Goal: Task Accomplishment & Management: Use online tool/utility

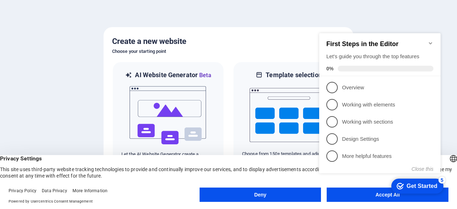
click at [356, 195] on div "checkmark Get Started 5 First Steps in the Editor Let's guide you through the t…" at bounding box center [381, 109] width 130 height 173
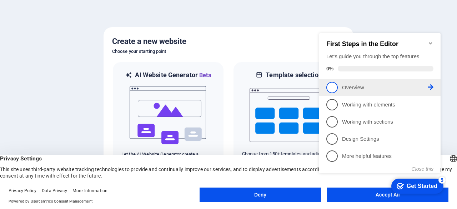
click at [333, 86] on span "1" at bounding box center [331, 87] width 11 height 11
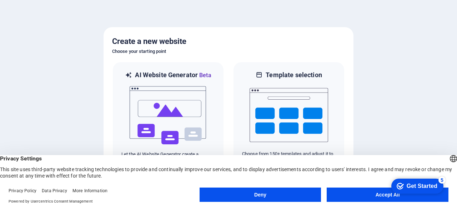
click at [369, 195] on button "Accept All" at bounding box center [388, 194] width 122 height 14
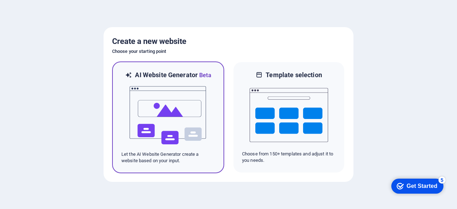
click at [187, 108] on img at bounding box center [168, 115] width 79 height 71
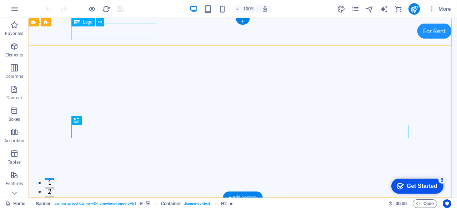
click at [121, 203] on div "[DOMAIN_NAME]" at bounding box center [242, 211] width 337 height 16
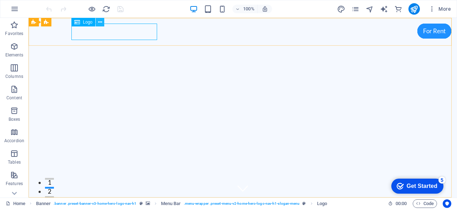
click at [101, 22] on icon at bounding box center [100, 22] width 4 height 7
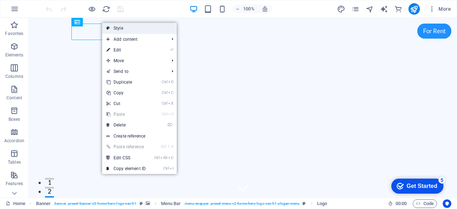
click at [126, 30] on link "Style" at bounding box center [139, 28] width 75 height 11
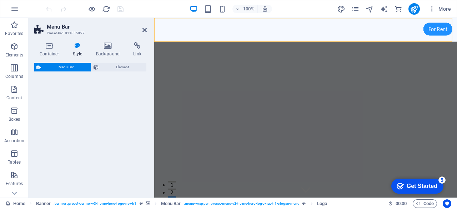
select select "rem"
select select "preset-menu-v2-home-hero-logo-nav-h1-slogan-menu"
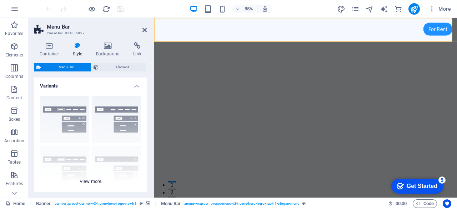
click at [74, 110] on div "Border Centered Default Fixed Loki Trigger Wide XXL" at bounding box center [90, 143] width 112 height 107
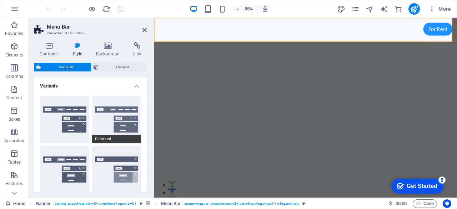
click at [117, 109] on button "Centered" at bounding box center [116, 119] width 49 height 47
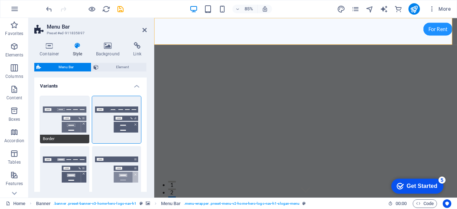
click at [66, 109] on button "Border" at bounding box center [64, 119] width 49 height 47
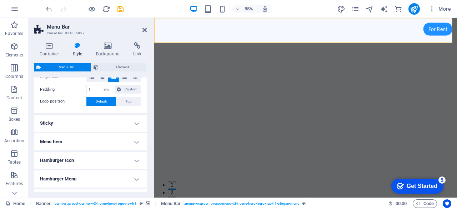
scroll to position [263, 0]
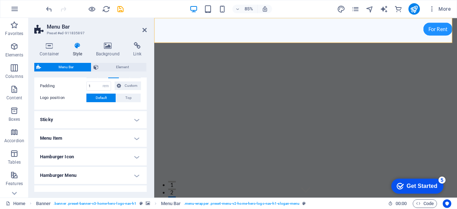
click at [136, 120] on h4 "Sticky" at bounding box center [90, 119] width 112 height 17
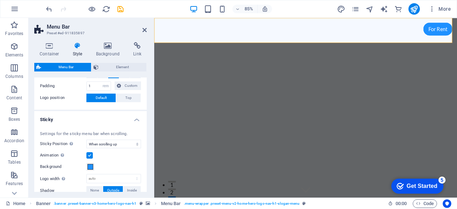
click at [136, 120] on h4 "Sticky" at bounding box center [90, 117] width 112 height 13
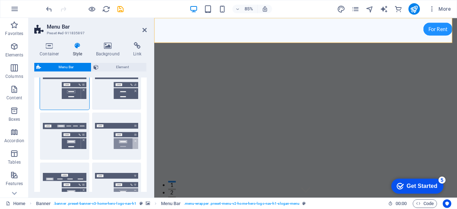
scroll to position [0, 0]
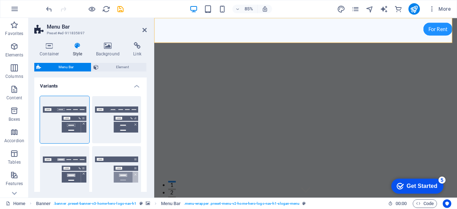
drag, startPoint x: 146, startPoint y: 157, endPoint x: 0, endPoint y: 30, distance: 193.9
click at [145, 31] on icon at bounding box center [144, 30] width 4 height 6
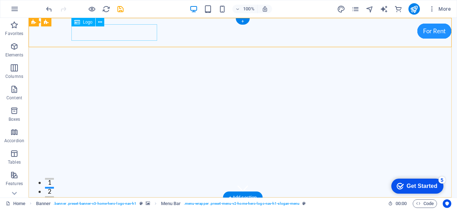
click at [75, 203] on div "[DOMAIN_NAME]" at bounding box center [242, 211] width 337 height 16
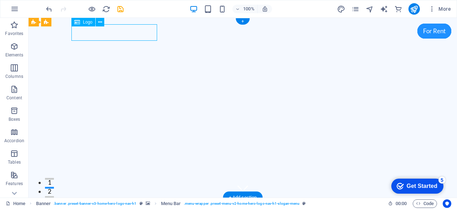
click at [75, 203] on div "[DOMAIN_NAME]" at bounding box center [242, 211] width 337 height 16
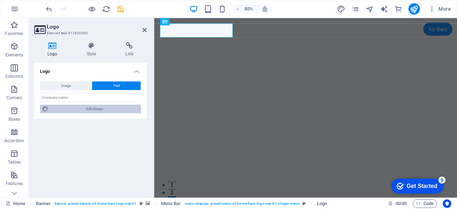
click at [94, 107] on span "Edit design" at bounding box center [95, 109] width 88 height 9
select select "rem"
select select "200"
select select "px"
select select "rem"
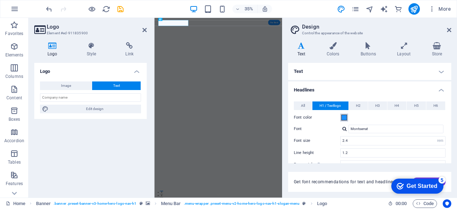
click at [346, 117] on span at bounding box center [344, 118] width 6 height 6
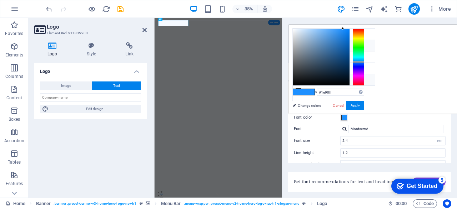
click at [306, 79] on li "Custom color 1 #cacccb" at bounding box center [334, 79] width 82 height 11
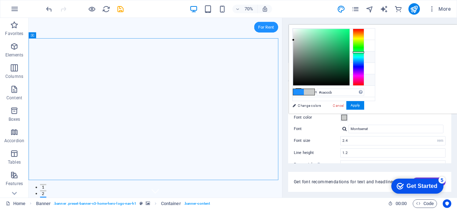
click at [298, 56] on icon at bounding box center [298, 56] width 5 height 5
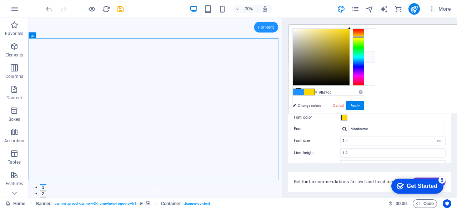
click at [298, 56] on icon at bounding box center [298, 56] width 5 height 5
type input "#ff0086"
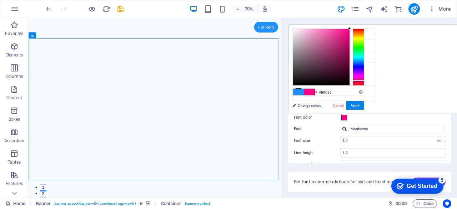
click at [364, 80] on div at bounding box center [358, 57] width 11 height 57
click at [344, 118] on span at bounding box center [344, 118] width 6 height 6
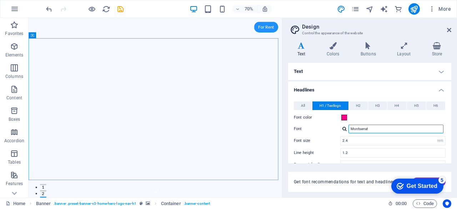
click at [408, 130] on input "Montserrat" at bounding box center [396, 129] width 95 height 9
click at [344, 128] on div at bounding box center [344, 128] width 4 height 5
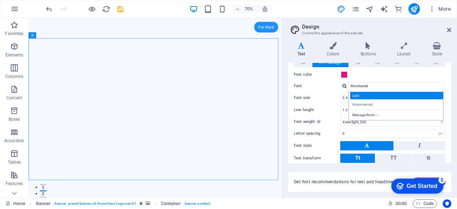
scroll to position [29, 0]
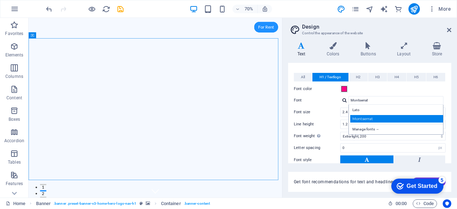
click at [365, 117] on div "Montserrat" at bounding box center [397, 118] width 94 height 7
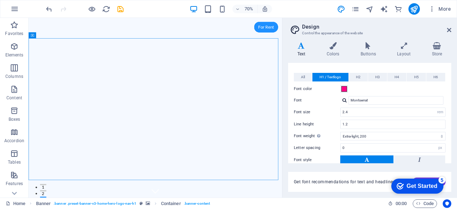
click at [345, 100] on div at bounding box center [344, 100] width 4 height 5
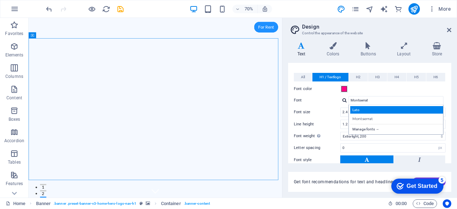
click at [361, 109] on div "Lato" at bounding box center [397, 109] width 94 height 7
type input "Lato"
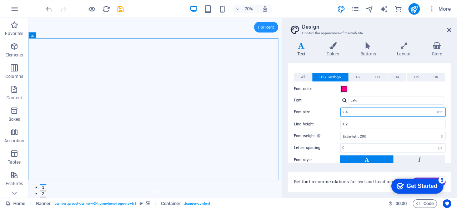
click at [396, 114] on input "2.4" at bounding box center [393, 112] width 105 height 9
type input "2.8"
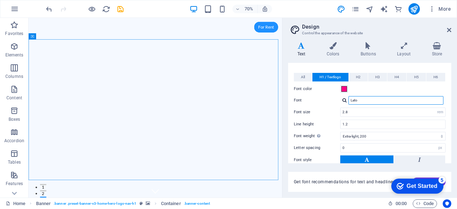
click at [397, 99] on input "Lato" at bounding box center [396, 100] width 95 height 9
type input "L"
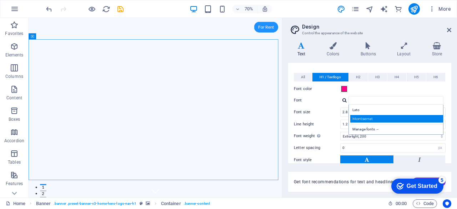
click at [365, 116] on div "Montserrat" at bounding box center [397, 118] width 94 height 7
type input "Montserrat"
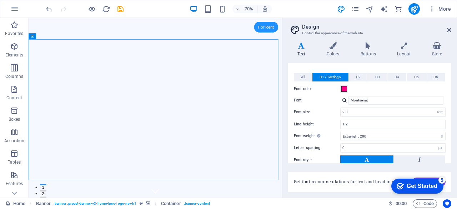
click at [324, 96] on label "Font" at bounding box center [317, 100] width 46 height 9
click at [349, 96] on input "Montserrat" at bounding box center [396, 100] width 95 height 9
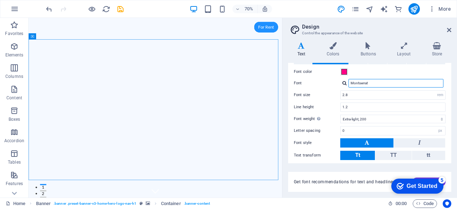
scroll to position [44, 0]
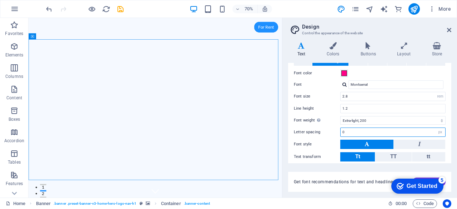
click at [420, 134] on input "0" at bounding box center [393, 132] width 105 height 9
type input "1"
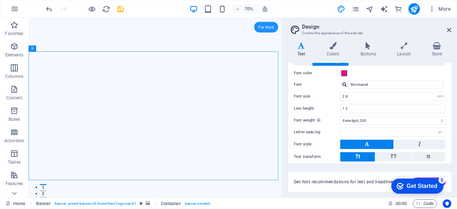
click at [327, 127] on div "Letter spacing rem px" at bounding box center [370, 131] width 152 height 9
click at [349, 130] on input "number" at bounding box center [393, 132] width 105 height 9
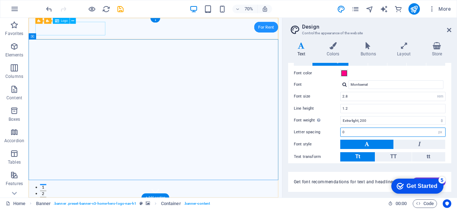
type input "0"
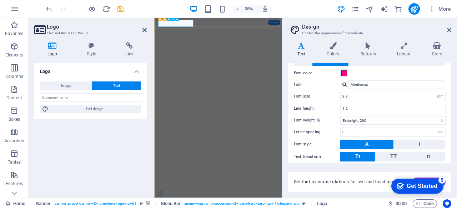
click at [113, 84] on button "Text" at bounding box center [116, 85] width 49 height 9
click at [52, 51] on h4 "Logo" at bounding box center [53, 49] width 39 height 15
click at [335, 47] on icon at bounding box center [332, 45] width 31 height 7
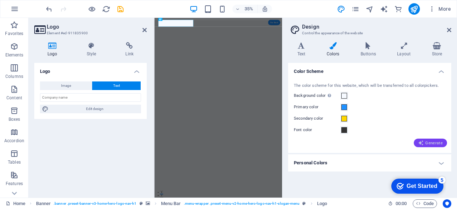
click at [431, 142] on span "Generate" at bounding box center [430, 143] width 25 height 6
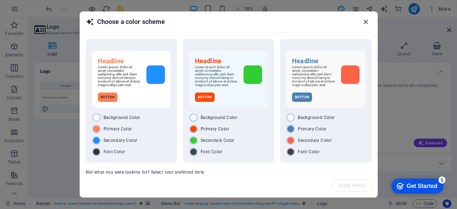
click at [366, 21] on icon "button" at bounding box center [366, 22] width 8 height 8
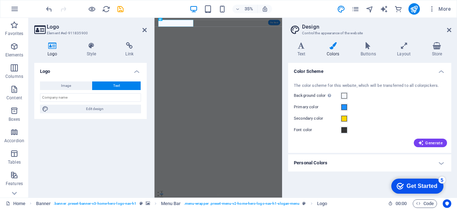
click at [419, 187] on div "Get Started" at bounding box center [422, 186] width 31 height 6
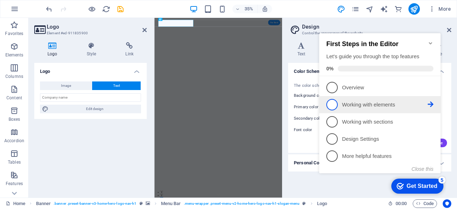
click at [381, 108] on link "2 Working with elements - incomplete" at bounding box center [379, 104] width 107 height 11
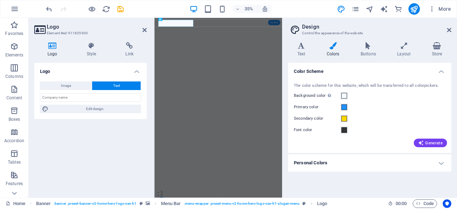
scroll to position [0, 0]
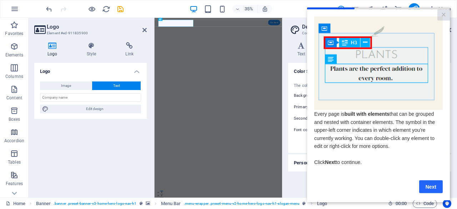
click at [432, 187] on link "Next" at bounding box center [431, 186] width 24 height 13
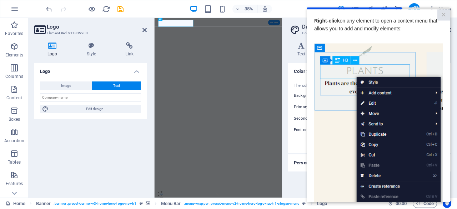
click at [337, 147] on img at bounding box center [378, 144] width 129 height 202
click at [284, 8] on div "35% More" at bounding box center [249, 8] width 409 height 11
click at [440, 14] on link "×" at bounding box center [443, 14] width 12 height 11
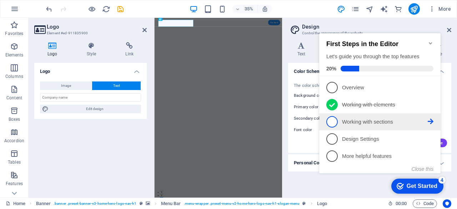
click at [335, 122] on span "3" at bounding box center [331, 121] width 11 height 11
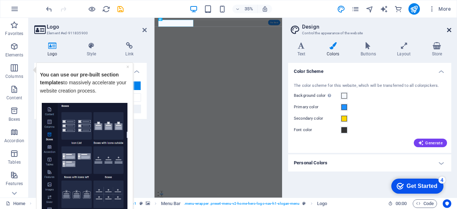
click at [449, 30] on icon at bounding box center [449, 30] width 4 height 6
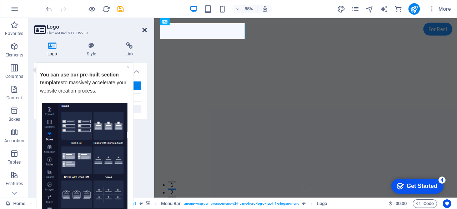
click at [144, 30] on icon at bounding box center [144, 30] width 4 height 6
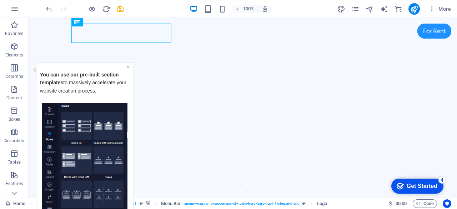
click at [129, 66] on link "×" at bounding box center [127, 67] width 3 height 6
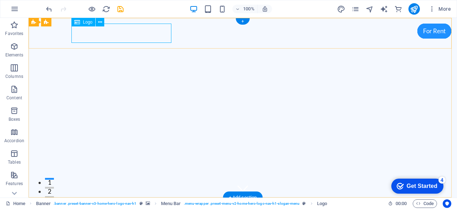
click at [82, 203] on div "[DOMAIN_NAME]" at bounding box center [242, 212] width 337 height 19
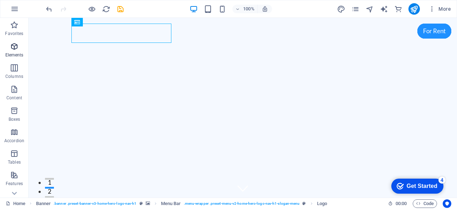
click at [13, 49] on icon "button" at bounding box center [14, 46] width 9 height 9
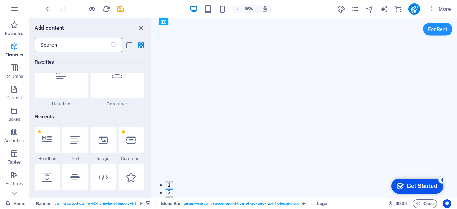
scroll to position [76, 0]
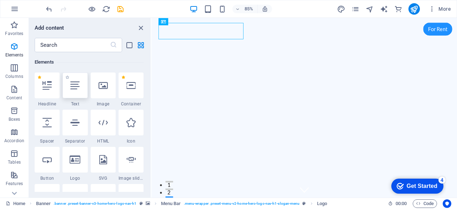
click at [76, 84] on icon at bounding box center [74, 85] width 9 height 9
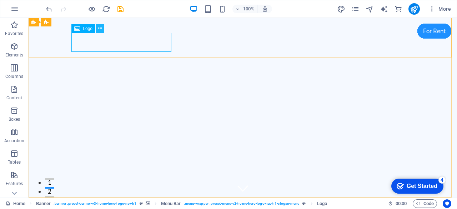
click at [102, 27] on icon at bounding box center [100, 28] width 4 height 7
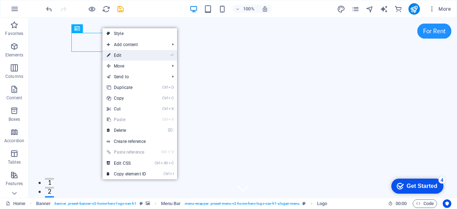
click at [135, 54] on link "⏎ Edit" at bounding box center [126, 55] width 48 height 11
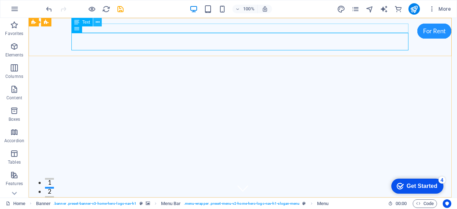
click at [98, 21] on icon at bounding box center [98, 22] width 4 height 7
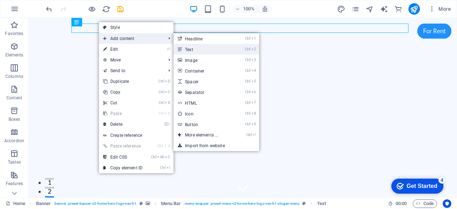
click at [196, 49] on link "Ctrl 2 Text" at bounding box center [203, 49] width 59 height 11
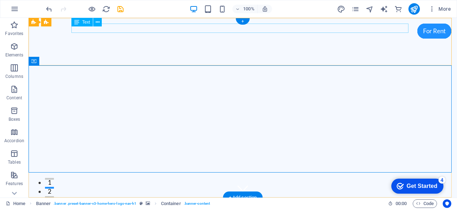
click at [115, 203] on div "New text element" at bounding box center [242, 207] width 337 height 9
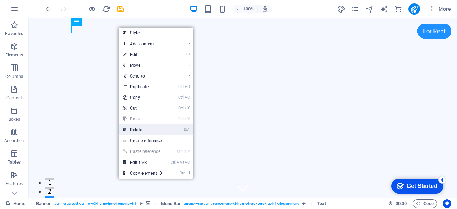
click at [140, 126] on link "⌦ Delete" at bounding box center [143, 129] width 48 height 11
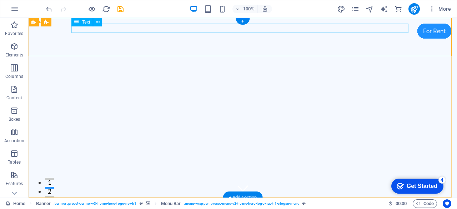
click at [76, 203] on div "JMT" at bounding box center [242, 207] width 337 height 9
click at [97, 22] on icon at bounding box center [98, 22] width 4 height 7
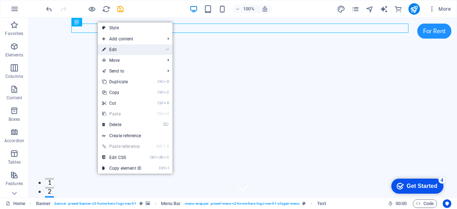
click at [112, 49] on body "jmttour.com Home Favorites Elements Columns Content Boxes Accordion Tables Feat…" at bounding box center [228, 104] width 457 height 209
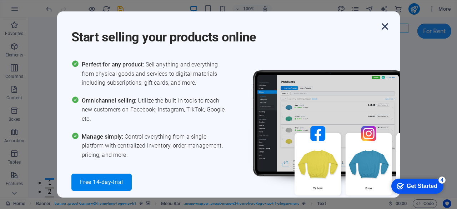
click at [385, 23] on icon "button" at bounding box center [385, 26] width 13 height 13
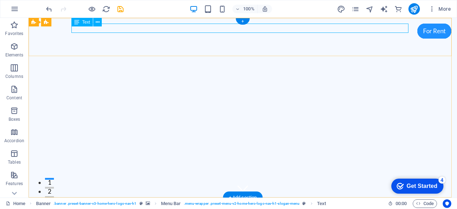
click at [109, 203] on div "JMT" at bounding box center [242, 207] width 337 height 9
click at [98, 20] on icon at bounding box center [98, 22] width 4 height 7
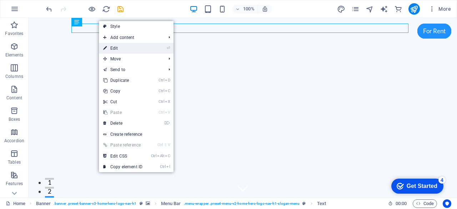
click at [124, 47] on link "⏎ Edit" at bounding box center [123, 48] width 48 height 11
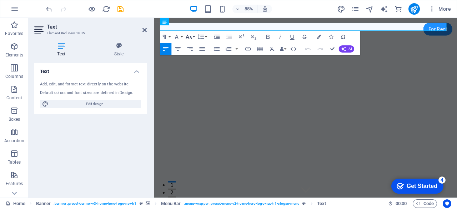
click at [189, 36] on icon "button" at bounding box center [188, 36] width 7 height 7
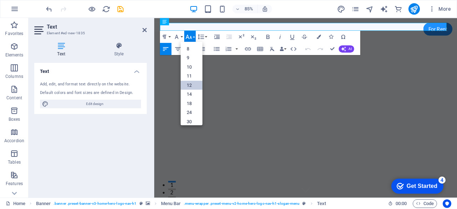
click at [192, 84] on link "12" at bounding box center [192, 84] width 22 height 9
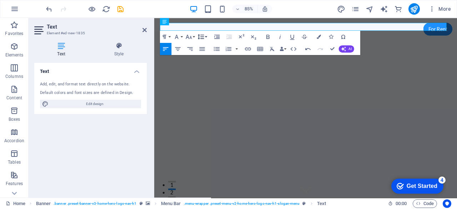
click at [197, 34] on button "Line Height" at bounding box center [201, 37] width 11 height 12
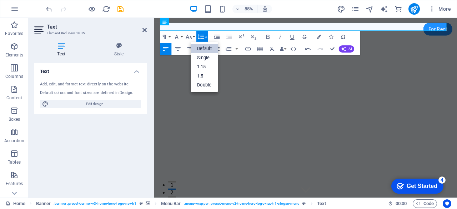
scroll to position [0, 0]
click at [182, 36] on button "Font Family" at bounding box center [177, 37] width 11 height 12
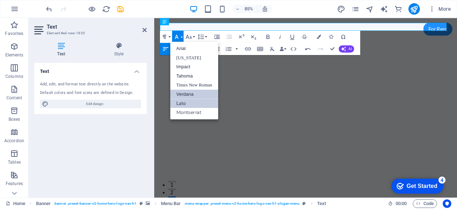
click at [192, 92] on link "Verdana" at bounding box center [194, 94] width 48 height 9
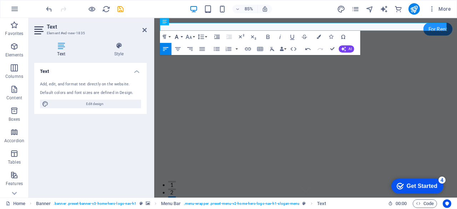
click at [182, 37] on button "Font Family" at bounding box center [177, 37] width 11 height 12
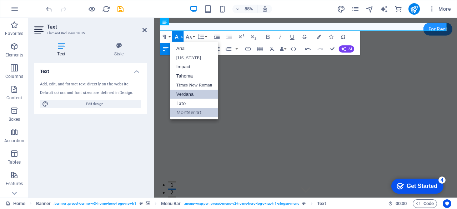
click at [196, 113] on link "Montserrat" at bounding box center [194, 112] width 48 height 9
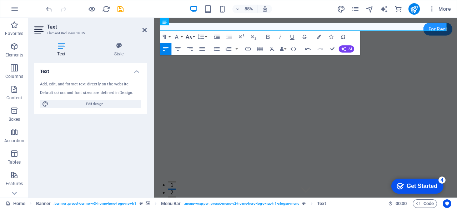
click at [194, 35] on button "Font Size" at bounding box center [189, 37] width 11 height 12
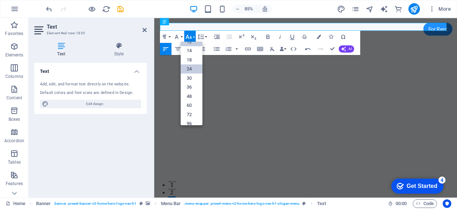
click at [194, 66] on link "24" at bounding box center [192, 68] width 22 height 9
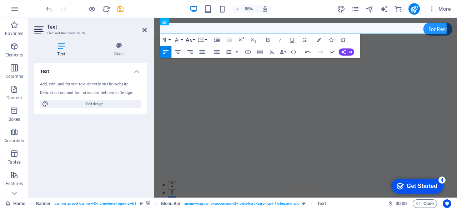
click at [195, 40] on button "Font Size" at bounding box center [189, 40] width 11 height 12
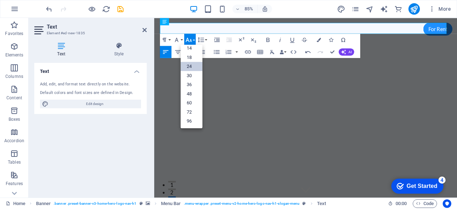
scroll to position [57, 0]
click at [193, 90] on link "48" at bounding box center [192, 94] width 22 height 9
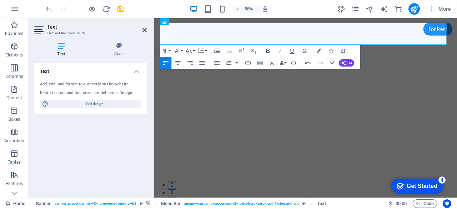
click at [268, 50] on icon "button" at bounding box center [267, 51] width 3 height 4
click at [321, 52] on icon "button" at bounding box center [319, 51] width 4 height 4
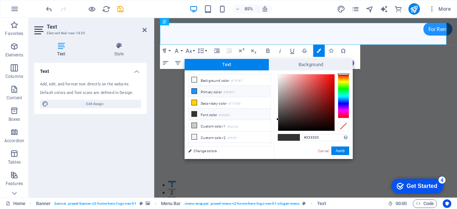
click at [195, 90] on icon at bounding box center [194, 91] width 5 height 5
type input "#1e90ff"
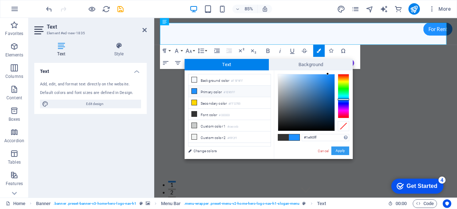
click at [340, 151] on button "Apply" at bounding box center [340, 150] width 18 height 9
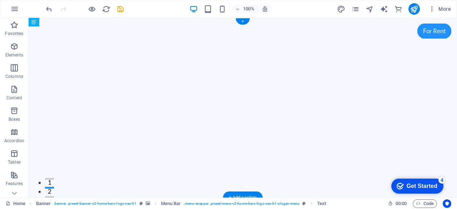
drag, startPoint x: 117, startPoint y: 45, endPoint x: 126, endPoint y: 54, distance: 12.4
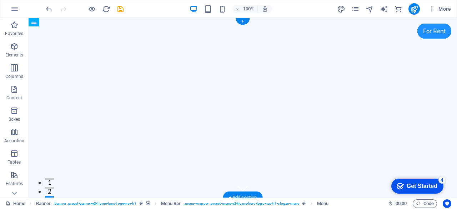
drag, startPoint x: 191, startPoint y: 57, endPoint x: 190, endPoint y: 43, distance: 14.3
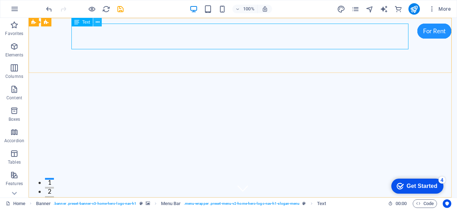
click at [98, 22] on icon at bounding box center [98, 22] width 4 height 7
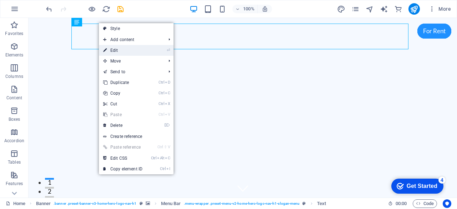
click at [121, 52] on link "⏎ Edit" at bounding box center [123, 50] width 48 height 11
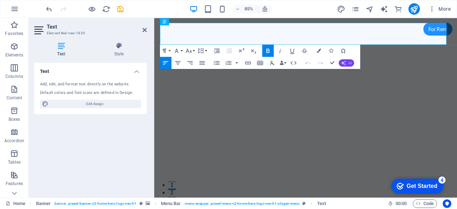
click at [347, 63] on button "AI" at bounding box center [346, 62] width 15 height 7
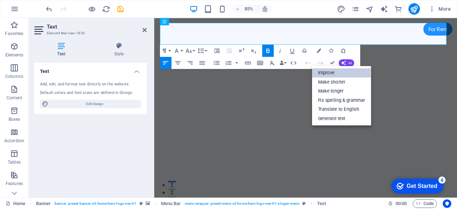
click at [343, 72] on link "Improve" at bounding box center [341, 72] width 59 height 9
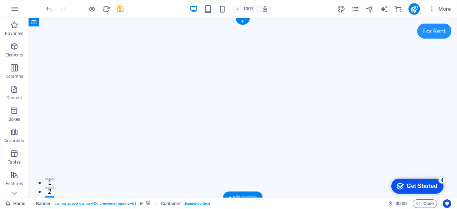
drag, startPoint x: 63, startPoint y: 70, endPoint x: 35, endPoint y: 38, distance: 42.5
drag, startPoint x: 65, startPoint y: 70, endPoint x: 41, endPoint y: 67, distance: 23.7
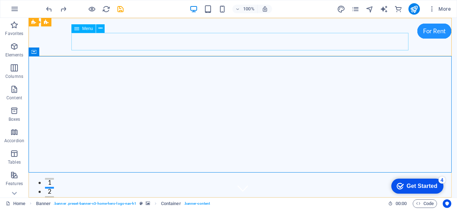
click at [78, 28] on icon at bounding box center [76, 28] width 5 height 9
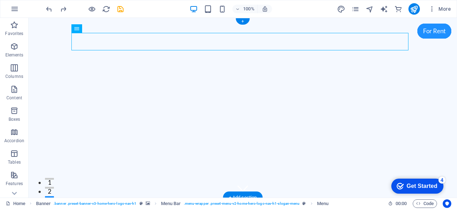
drag, startPoint x: 110, startPoint y: 46, endPoint x: 82, endPoint y: 48, distance: 27.6
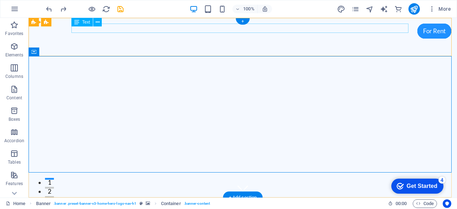
click at [116, 203] on div "JMT" at bounding box center [242, 207] width 337 height 9
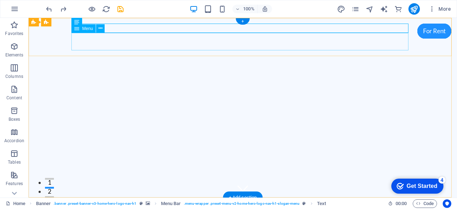
drag, startPoint x: 101, startPoint y: 42, endPoint x: 73, endPoint y: 34, distance: 29.5
click at [81, 30] on div "Menu" at bounding box center [83, 28] width 24 height 9
click at [108, 203] on div "JMT" at bounding box center [242, 207] width 337 height 9
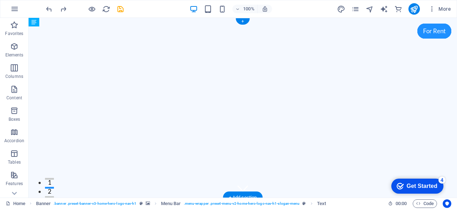
drag, startPoint x: 112, startPoint y: 39, endPoint x: 86, endPoint y: 40, distance: 25.7
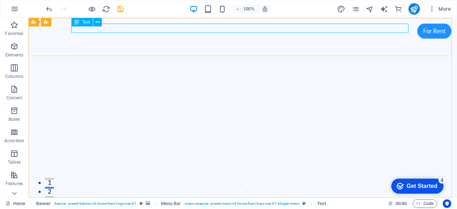
click at [87, 22] on span "Text" at bounding box center [86, 22] width 8 height 4
click at [76, 23] on icon at bounding box center [76, 22] width 5 height 9
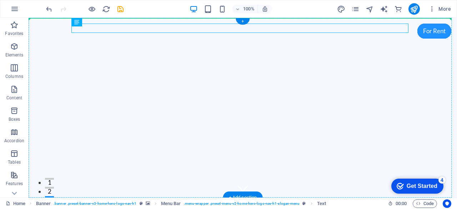
drag, startPoint x: 105, startPoint y: 41, endPoint x: 59, endPoint y: 27, distance: 48.4
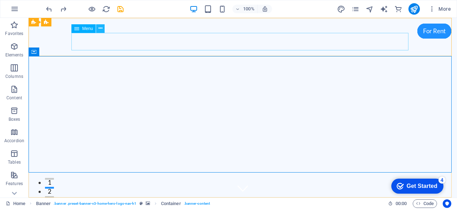
click at [101, 28] on icon at bounding box center [101, 28] width 4 height 7
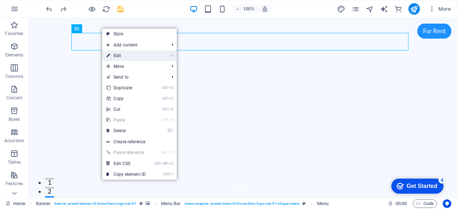
click at [136, 55] on link "⏎ Edit" at bounding box center [126, 55] width 48 height 11
select select
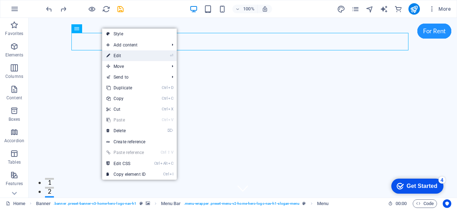
select select
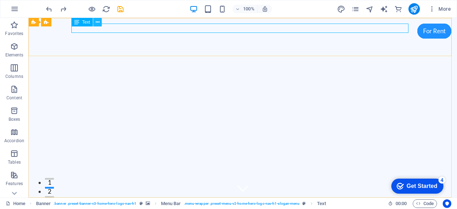
click at [97, 20] on icon at bounding box center [98, 22] width 4 height 7
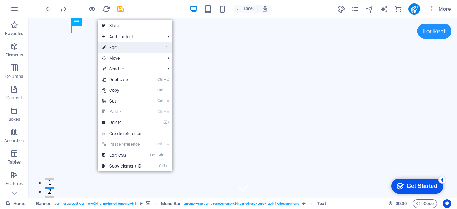
click at [124, 46] on link "⏎ Edit" at bounding box center [122, 47] width 48 height 11
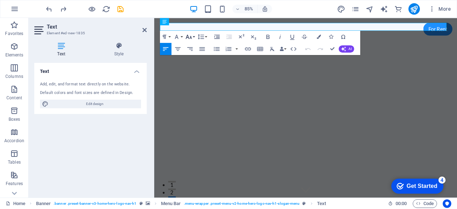
click at [192, 36] on icon "button" at bounding box center [188, 36] width 7 height 7
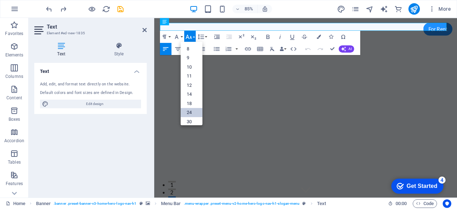
click at [192, 109] on link "24" at bounding box center [192, 112] width 22 height 9
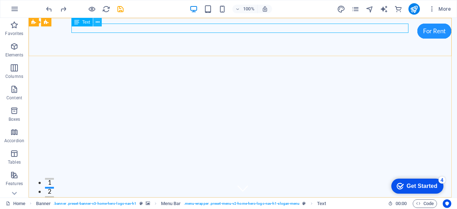
click at [98, 21] on icon at bounding box center [98, 22] width 4 height 7
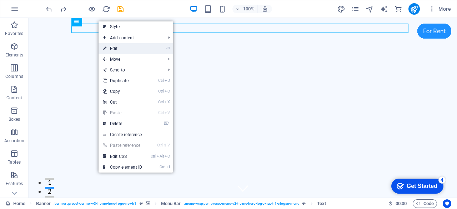
click at [121, 46] on link "⏎ Edit" at bounding box center [123, 48] width 48 height 11
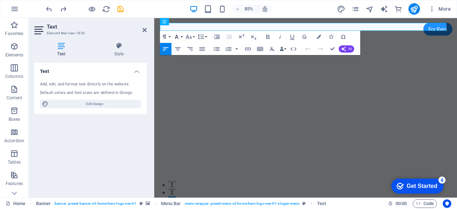
click at [183, 37] on button "Font Family" at bounding box center [177, 37] width 11 height 12
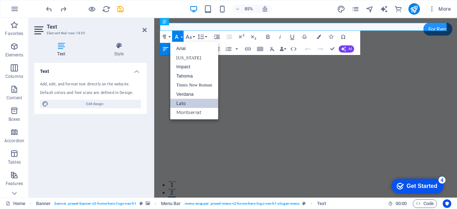
scroll to position [0, 0]
click at [194, 36] on button "Font Size" at bounding box center [189, 37] width 11 height 12
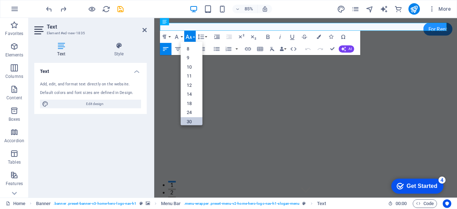
click at [192, 118] on link "30" at bounding box center [192, 121] width 22 height 9
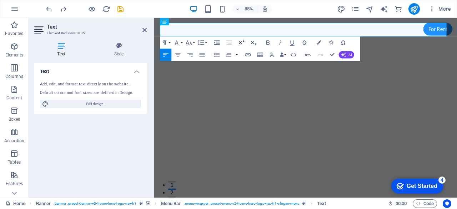
click at [242, 40] on icon "button" at bounding box center [241, 42] width 7 height 7
click at [195, 42] on button "Font Size" at bounding box center [189, 42] width 11 height 12
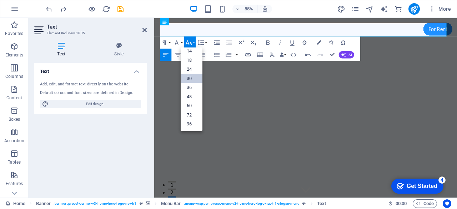
scroll to position [57, 0]
click at [195, 42] on button "Font Size" at bounding box center [189, 42] width 11 height 12
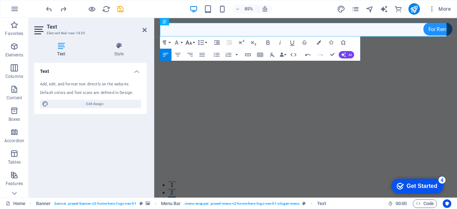
click at [195, 42] on button "Font Size" at bounding box center [189, 42] width 11 height 12
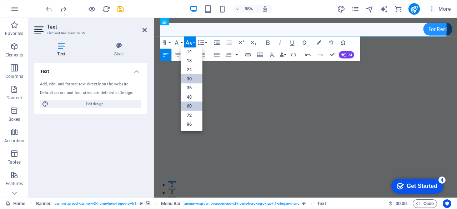
click at [194, 104] on link "60" at bounding box center [192, 105] width 22 height 9
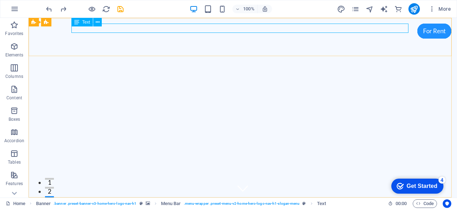
click at [88, 21] on span "Text" at bounding box center [86, 22] width 8 height 4
click at [99, 22] on icon at bounding box center [98, 22] width 4 height 7
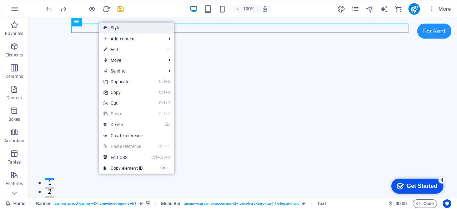
click at [125, 26] on link "Style" at bounding box center [136, 27] width 75 height 11
select select "rem"
select select "preset-menu-v2-home-hero-logo-nav-h1-slogan-menu"
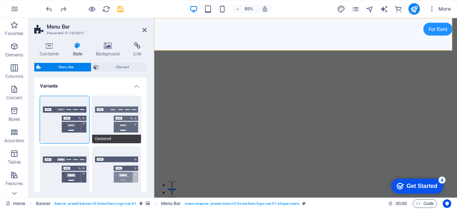
click at [111, 111] on button "Centered" at bounding box center [116, 119] width 49 height 47
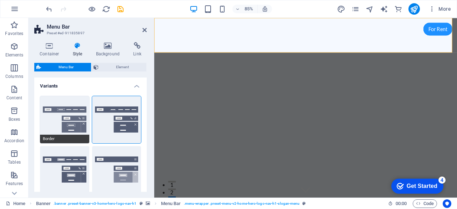
click at [64, 116] on button "Border" at bounding box center [64, 119] width 49 height 47
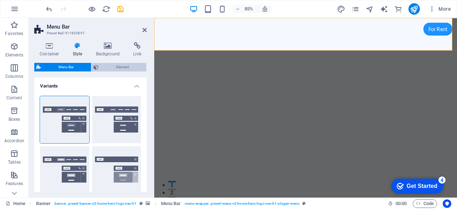
click at [120, 64] on span "Element" at bounding box center [123, 67] width 44 height 9
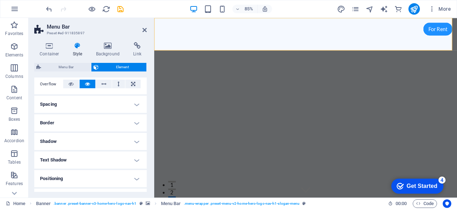
scroll to position [118, 0]
click at [134, 159] on h4 "Text Shadow" at bounding box center [90, 159] width 112 height 17
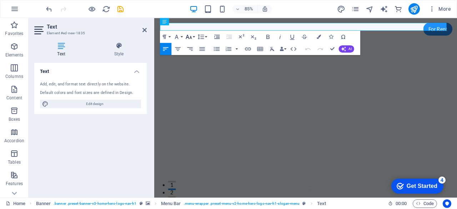
click at [194, 36] on button "Font Size" at bounding box center [189, 37] width 11 height 12
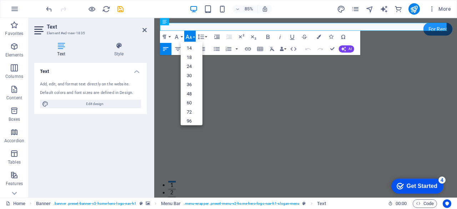
scroll to position [57, 0]
click at [191, 106] on link "72" at bounding box center [192, 109] width 22 height 9
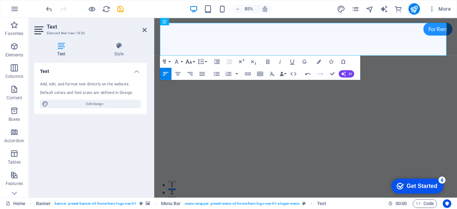
click at [195, 60] on button "Font Size" at bounding box center [189, 61] width 11 height 12
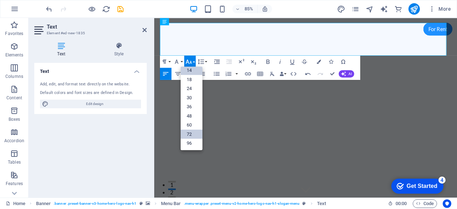
click at [192, 70] on link "14" at bounding box center [192, 70] width 22 height 9
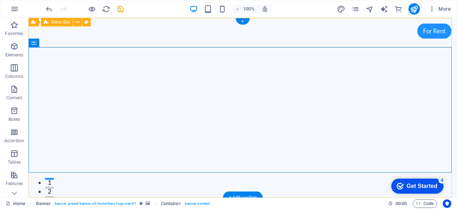
click at [116, 197] on div "Home About Us Services Pricing Contact" at bounding box center [243, 211] width 429 height 29
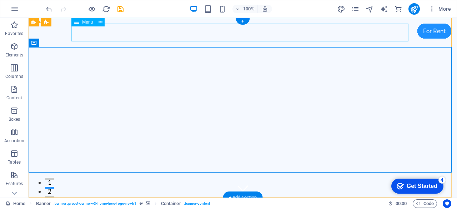
click at [104, 203] on nav "Home About Us Services Pricing Contact" at bounding box center [242, 212] width 337 height 18
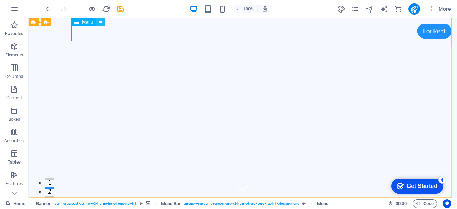
click at [101, 20] on icon at bounding box center [101, 22] width 4 height 7
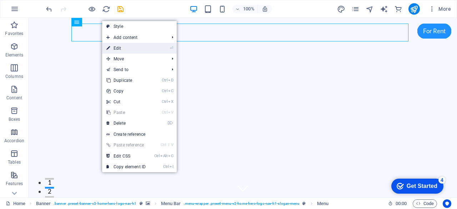
click at [121, 46] on link "⏎ Edit" at bounding box center [126, 48] width 48 height 11
select select
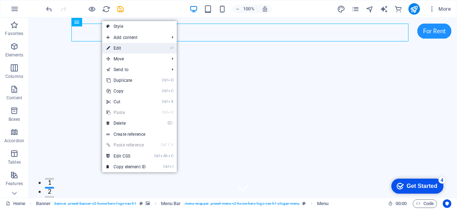
select select
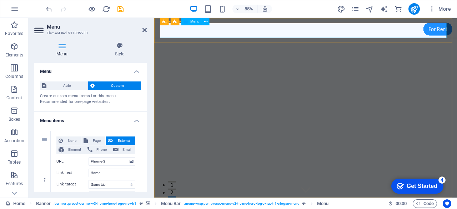
click at [207, 22] on icon at bounding box center [205, 21] width 3 height 6
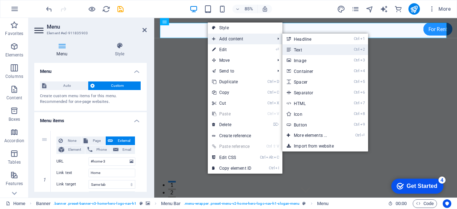
click at [305, 49] on link "Ctrl 2 Text" at bounding box center [311, 49] width 59 height 11
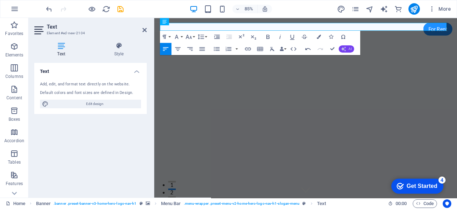
click at [346, 50] on button "AI" at bounding box center [346, 48] width 15 height 7
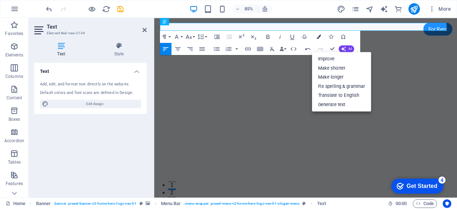
click at [319, 37] on icon "button" at bounding box center [319, 37] width 4 height 4
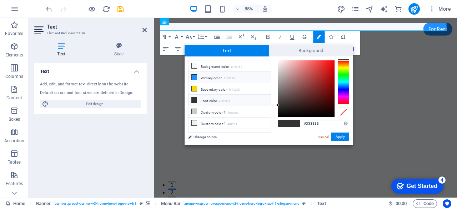
click at [194, 76] on icon at bounding box center [194, 77] width 5 height 5
type input "#1e90ff"
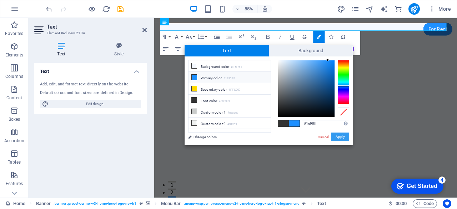
click at [339, 135] on button "Apply" at bounding box center [340, 136] width 18 height 9
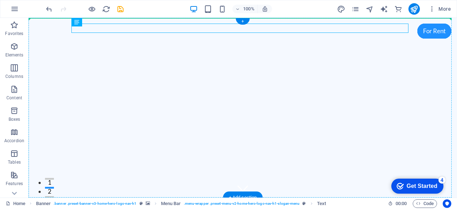
drag, startPoint x: 134, startPoint y: 28, endPoint x: 117, endPoint y: 68, distance: 43.5
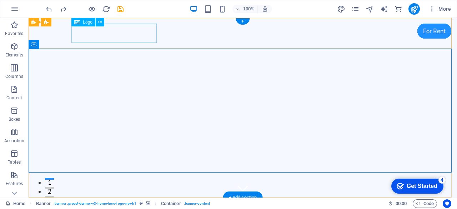
click at [143, 203] on div "[DOMAIN_NAME]" at bounding box center [242, 212] width 337 height 19
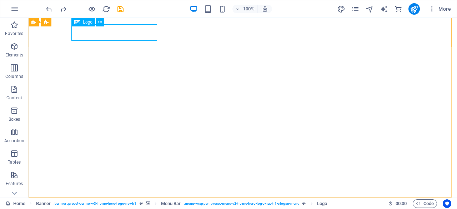
click at [100, 20] on icon at bounding box center [100, 22] width 4 height 7
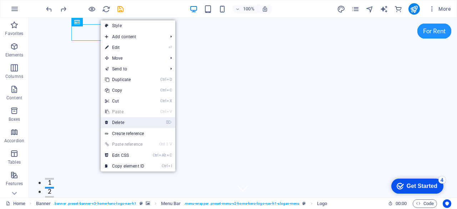
click at [126, 122] on link "⌦ Delete" at bounding box center [125, 122] width 48 height 11
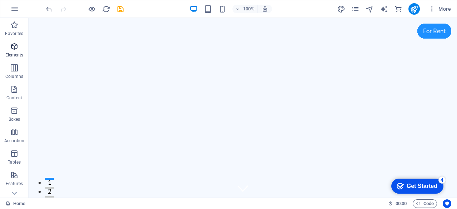
click at [19, 52] on p "Elements" at bounding box center [14, 55] width 18 height 6
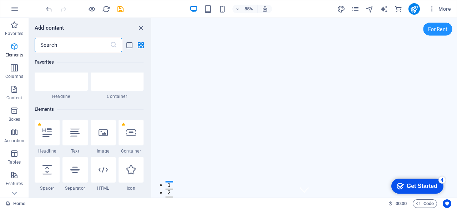
scroll to position [76, 0]
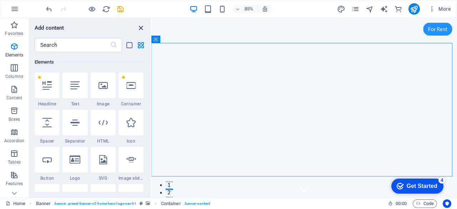
click at [140, 29] on icon "close panel" at bounding box center [141, 28] width 8 height 8
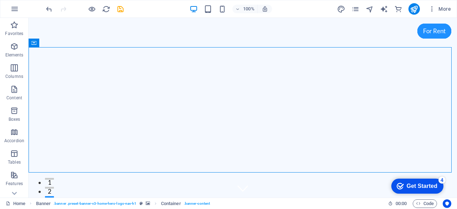
click at [415, 185] on div "Get Started" at bounding box center [422, 186] width 31 height 6
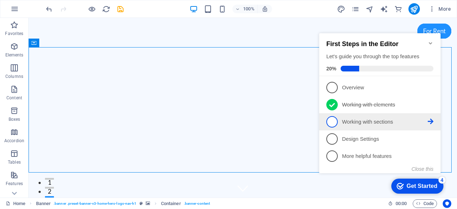
click at [360, 123] on p "Working with sections - incomplete" at bounding box center [385, 121] width 86 height 7
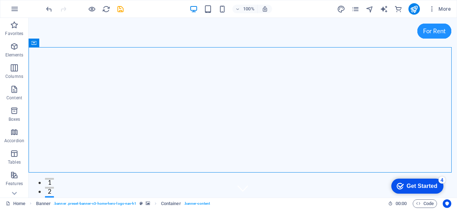
scroll to position [0, 0]
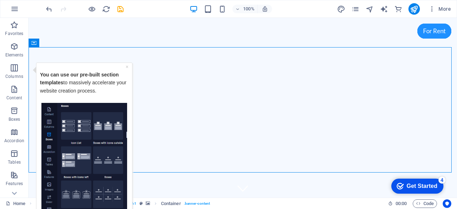
click at [73, 125] on img "Tooltip" at bounding box center [84, 156] width 86 height 109
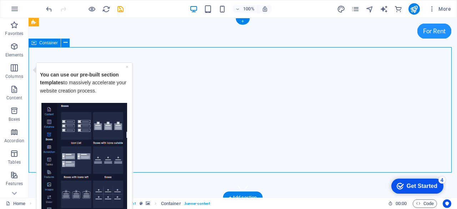
drag, startPoint x: 279, startPoint y: 107, endPoint x: 281, endPoint y: 73, distance: 33.6
drag, startPoint x: 273, startPoint y: 75, endPoint x: 325, endPoint y: 75, distance: 52.1
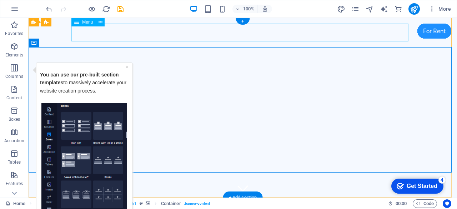
click at [281, 203] on nav "Home About Us Services Pricing Contact" at bounding box center [242, 212] width 337 height 18
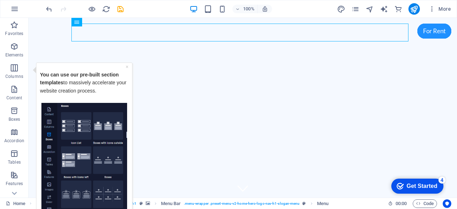
click at [417, 186] on div "Get Started" at bounding box center [422, 186] width 31 height 6
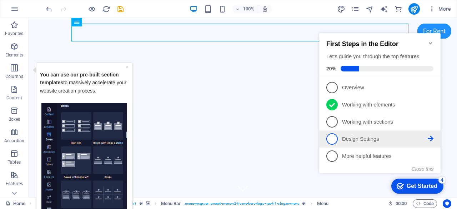
click at [332, 137] on span "4" at bounding box center [331, 138] width 11 height 11
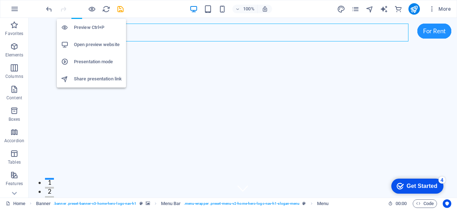
click at [102, 45] on h6 "Open preview website" at bounding box center [98, 44] width 48 height 9
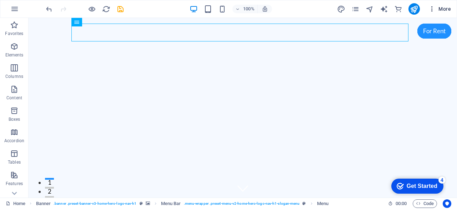
click at [434, 10] on icon "button" at bounding box center [432, 8] width 7 height 7
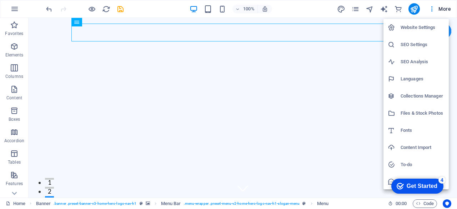
click at [15, 191] on div at bounding box center [228, 104] width 457 height 209
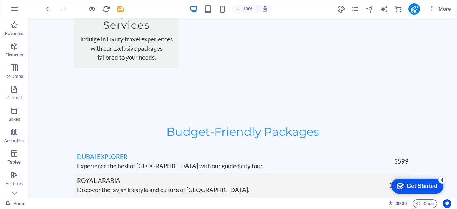
scroll to position [1682, 0]
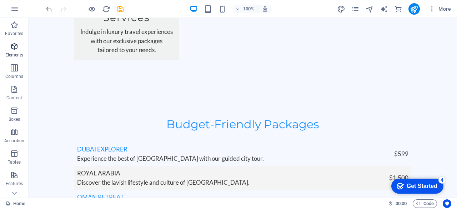
click at [16, 48] on icon "button" at bounding box center [14, 46] width 9 height 9
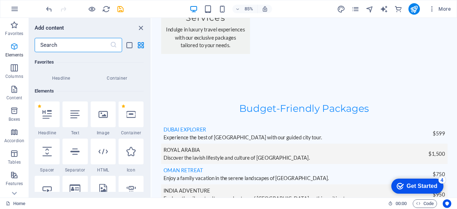
scroll to position [76, 0]
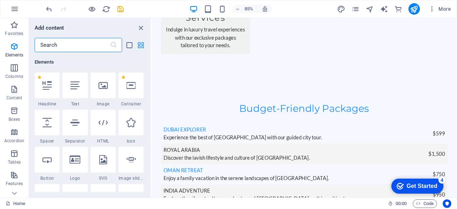
click at [141, 42] on icon "grid-view" at bounding box center [141, 45] width 8 height 8
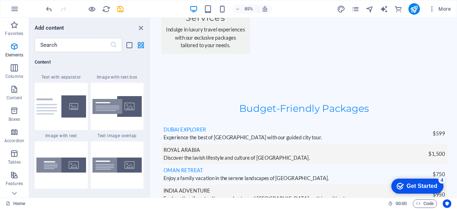
scroll to position [1381, 0]
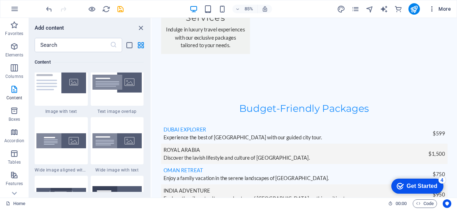
click at [440, 7] on span "More" at bounding box center [440, 8] width 22 height 7
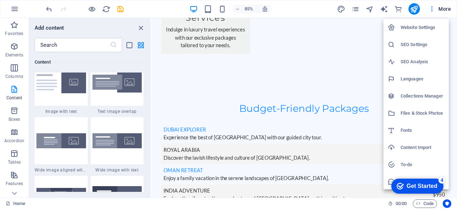
click at [419, 26] on h6 "Website Settings" at bounding box center [423, 27] width 44 height 9
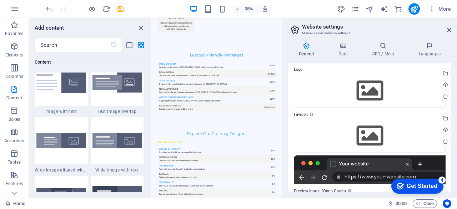
scroll to position [0, 0]
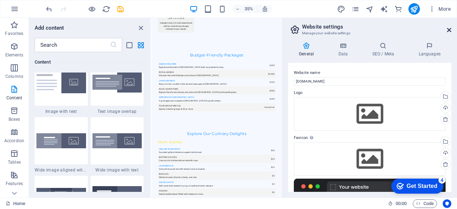
click at [448, 29] on icon at bounding box center [449, 30] width 4 height 6
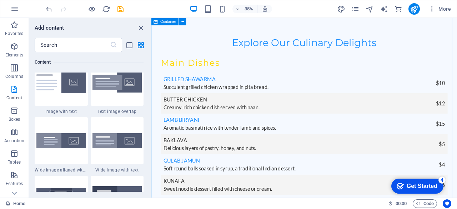
scroll to position [1714, 0]
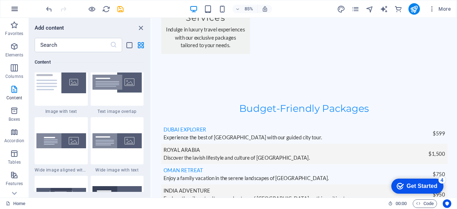
click at [15, 6] on icon "button" at bounding box center [14, 9] width 9 height 9
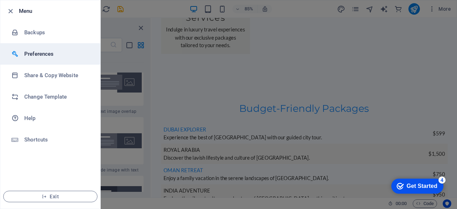
click at [39, 52] on h6 "Preferences" at bounding box center [57, 54] width 66 height 9
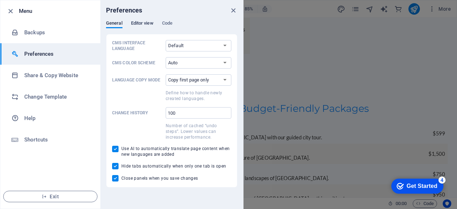
click at [140, 22] on span "Editor view" at bounding box center [142, 24] width 22 height 10
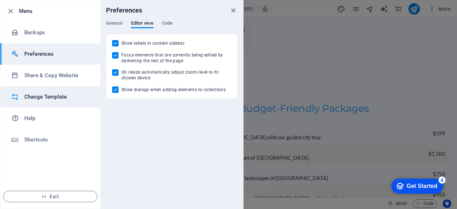
click at [40, 95] on h6 "Change Template" at bounding box center [57, 96] width 66 height 9
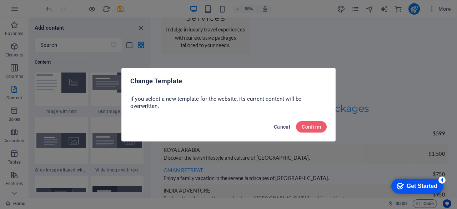
click at [281, 125] on span "Cancel" at bounding box center [282, 127] width 16 height 6
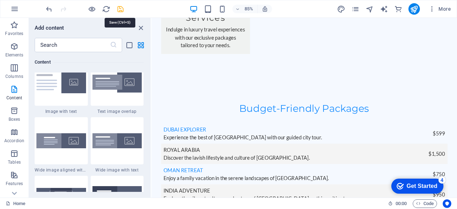
click at [123, 7] on icon "save" at bounding box center [120, 9] width 8 height 8
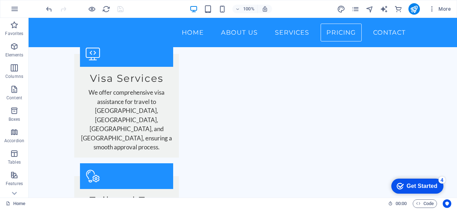
scroll to position [0, 0]
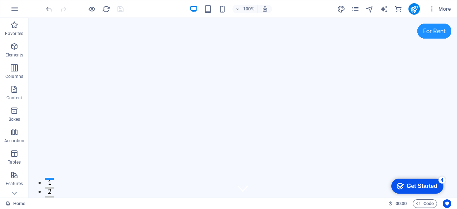
drag, startPoint x: 454, startPoint y: 76, endPoint x: 475, endPoint y: 31, distance: 49.5
click at [386, 6] on icon "text_generator" at bounding box center [384, 9] width 8 height 8
select select "English"
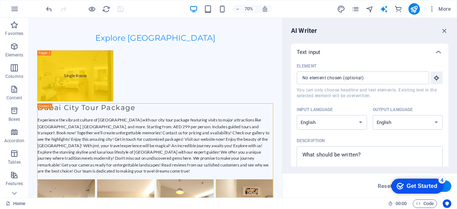
scroll to position [4234, 0]
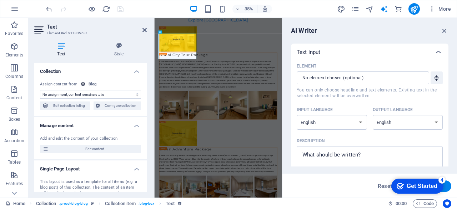
select select "description"
click at [445, 30] on icon "button" at bounding box center [445, 31] width 8 height 8
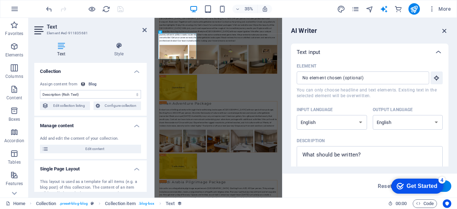
scroll to position [4188, 0]
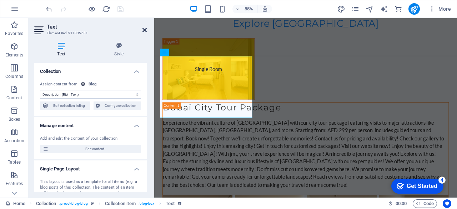
click at [144, 28] on icon at bounding box center [144, 30] width 4 height 6
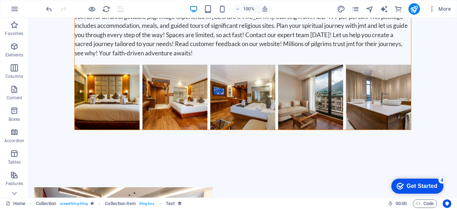
scroll to position [4797, 0]
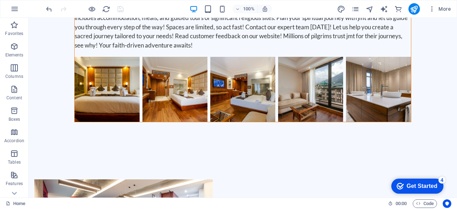
click at [409, 184] on div "Get Started" at bounding box center [422, 186] width 31 height 6
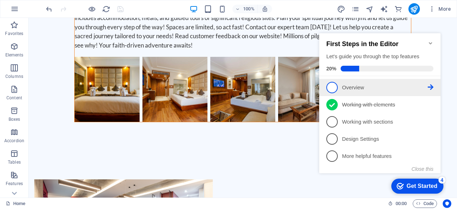
click at [333, 83] on span "1" at bounding box center [331, 87] width 11 height 11
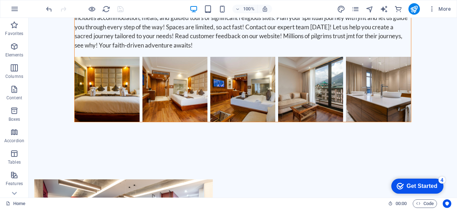
scroll to position [0, 0]
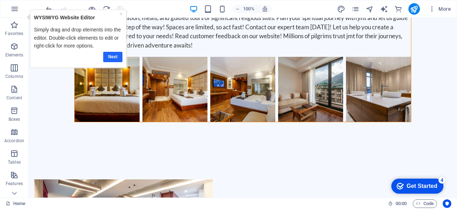
click at [115, 56] on link "Next" at bounding box center [112, 56] width 19 height 10
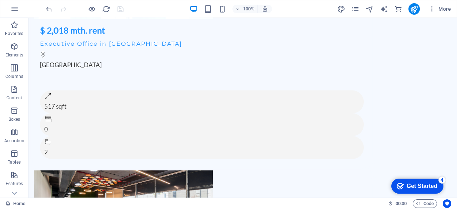
scroll to position [5264, 0]
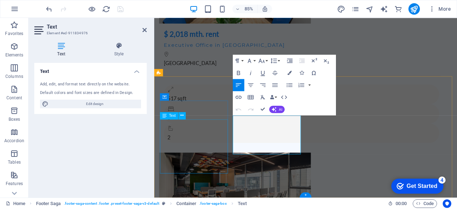
scroll to position [5250, 0]
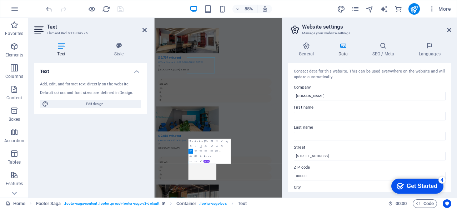
scroll to position [5252, 0]
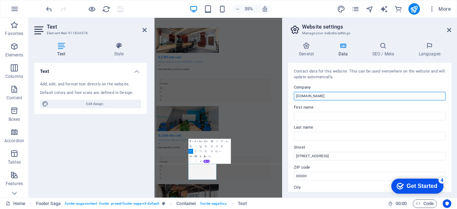
click at [326, 96] on input "[DOMAIN_NAME]" at bounding box center [370, 96] width 152 height 9
type input "j"
type input "JMT Travel and Tourism Agency LLC"
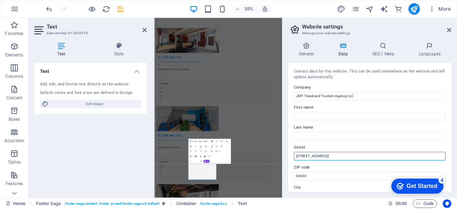
click at [329, 157] on input "123 Travel Lane" at bounding box center [370, 156] width 152 height 9
type input "1"
type input "Arabella Building M40 Horal Anz Abu Haid"
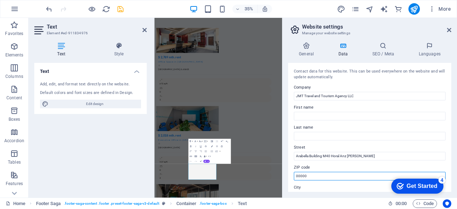
click at [315, 177] on input "00000" at bounding box center [370, 176] width 152 height 9
type input "0"
click at [450, 95] on div "Contact data for this website. This can be used everywhere on the website and w…" at bounding box center [369, 127] width 163 height 129
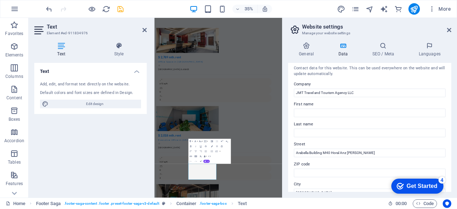
scroll to position [4, 0]
click at [450, 95] on div "Contact data for this website. This can be used everywhere on the website and w…" at bounding box center [369, 127] width 163 height 129
drag, startPoint x: 450, startPoint y: 95, endPoint x: 450, endPoint y: 104, distance: 8.9
click at [450, 104] on div "Contact data for this website. This can be used everywhere on the website and w…" at bounding box center [369, 127] width 163 height 129
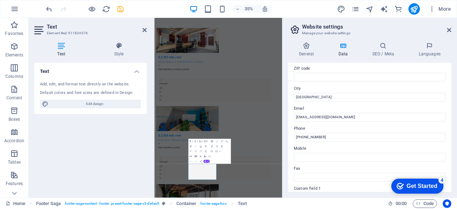
scroll to position [100, 0]
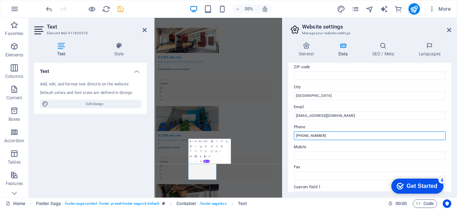
click at [339, 132] on input "+971 55 123 4567" at bounding box center [370, 135] width 152 height 9
type input "+971 505457334"
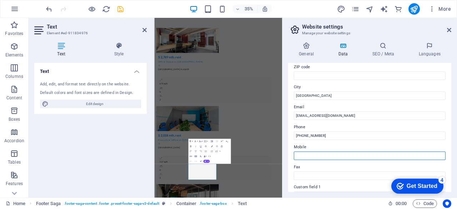
click at [348, 156] on input "Mobile" at bounding box center [370, 155] width 152 height 9
paste input "+971 505457334"
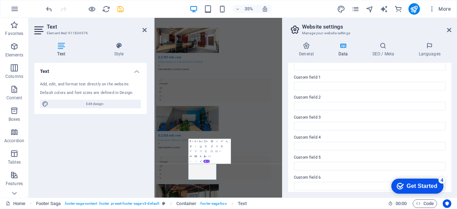
scroll to position [214, 0]
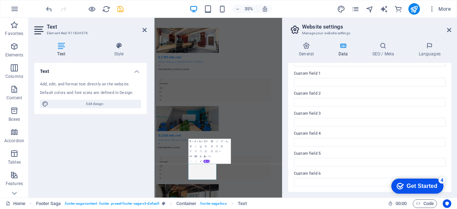
drag, startPoint x: 451, startPoint y: 126, endPoint x: 60, endPoint y: 8, distance: 407.7
type input "+971 505457334"
click at [363, 188] on div "Contact data for this website. This can be used everywhere on the website and w…" at bounding box center [369, 127] width 163 height 129
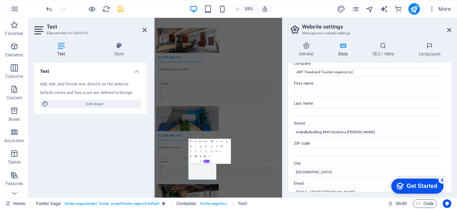
scroll to position [0, 0]
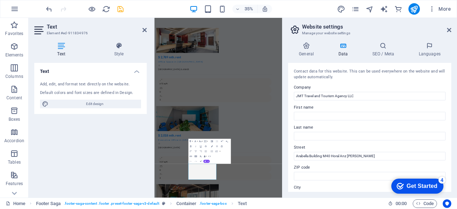
click at [412, 183] on div "Get Started" at bounding box center [422, 186] width 31 height 6
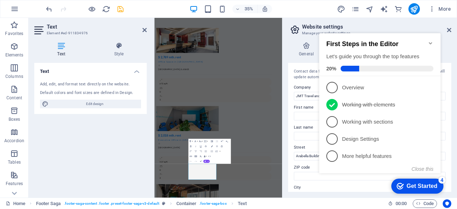
click at [447, 37] on div "General Data SEO / Meta Languages Website name jmttour.com Logo Drag files here…" at bounding box center [369, 116] width 175 height 161
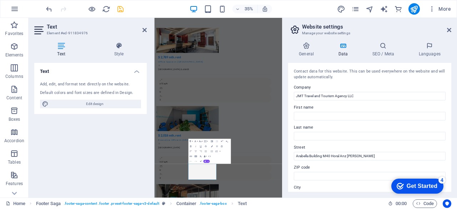
click at [338, 170] on label "ZIP code" at bounding box center [370, 167] width 152 height 9
click at [338, 172] on input "ZIP code" at bounding box center [370, 176] width 152 height 9
click at [451, 27] on aside "Website settings Manage your website settings General Data SEO / Meta Languages…" at bounding box center [369, 108] width 175 height 180
click at [447, 30] on icon at bounding box center [449, 30] width 4 height 6
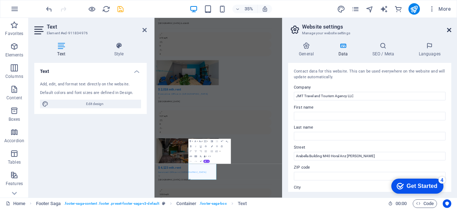
scroll to position [5286, 0]
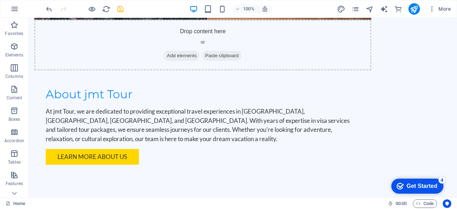
scroll to position [0, 0]
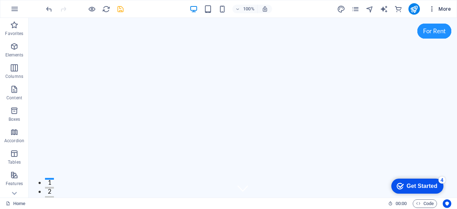
click at [434, 7] on icon "button" at bounding box center [432, 8] width 7 height 7
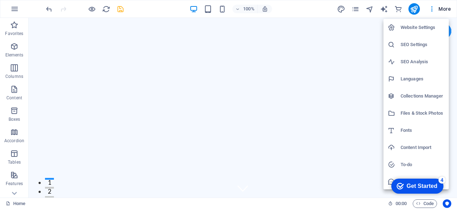
scroll to position [18, 0]
click at [407, 145] on h6 "To-do" at bounding box center [423, 146] width 44 height 9
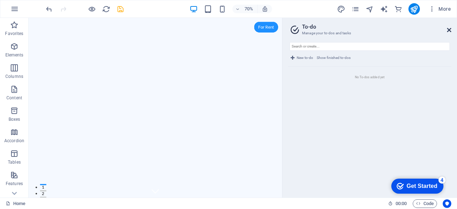
click at [450, 27] on icon at bounding box center [449, 30] width 4 height 6
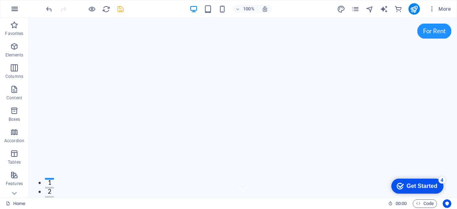
click at [16, 9] on icon "button" at bounding box center [14, 9] width 9 height 9
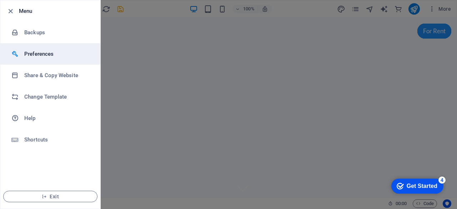
click at [34, 51] on h6 "Preferences" at bounding box center [57, 54] width 66 height 9
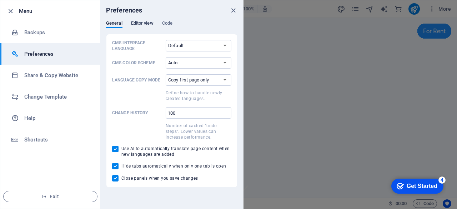
click at [145, 24] on span "Editor view" at bounding box center [142, 24] width 22 height 10
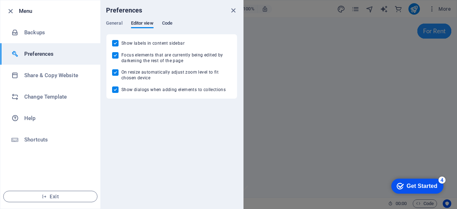
click at [165, 25] on span "Code" at bounding box center [167, 24] width 10 height 10
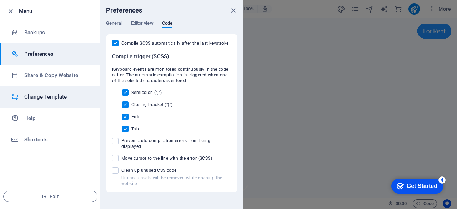
click at [55, 97] on h6 "Change Template" at bounding box center [57, 96] width 66 height 9
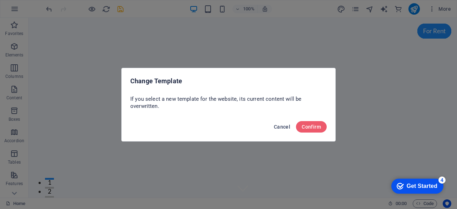
click at [284, 127] on span "Cancel" at bounding box center [282, 127] width 16 height 6
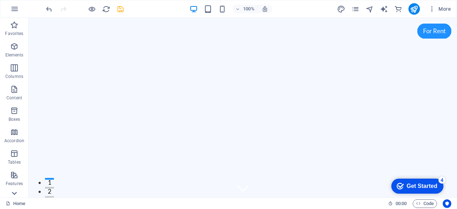
click at [17, 192] on icon at bounding box center [14, 193] width 10 height 10
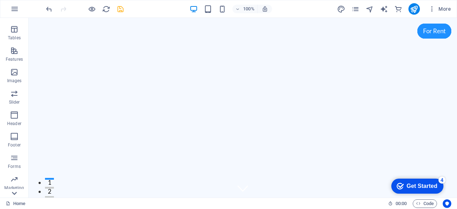
click at [17, 192] on icon at bounding box center [14, 193] width 10 height 10
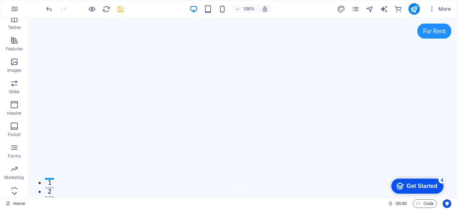
scroll to position [163, 0]
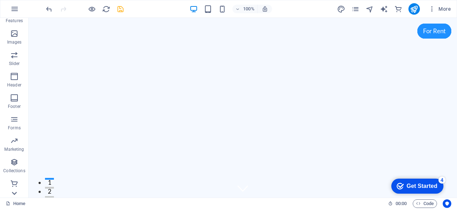
click at [17, 192] on icon at bounding box center [14, 193] width 10 height 10
click at [17, 192] on p "Commerce" at bounding box center [14, 192] width 21 height 6
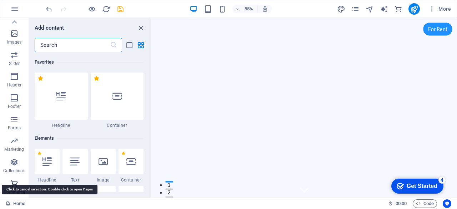
scroll to position [6882, 0]
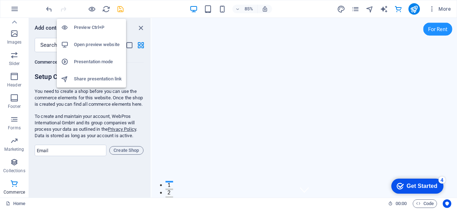
click at [100, 60] on h6 "Presentation mode" at bounding box center [98, 61] width 48 height 9
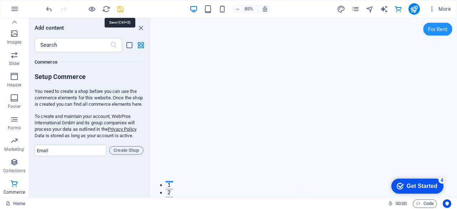
click at [122, 9] on icon "save" at bounding box center [120, 9] width 8 height 8
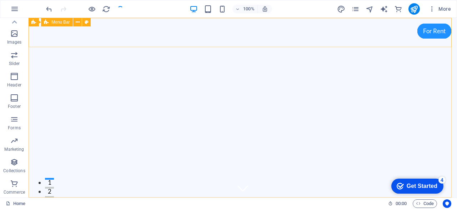
click at [63, 22] on span "Menu Bar" at bounding box center [60, 22] width 19 height 4
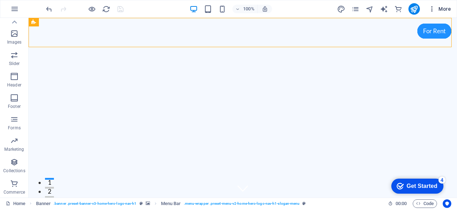
click at [446, 6] on span "More" at bounding box center [440, 8] width 22 height 7
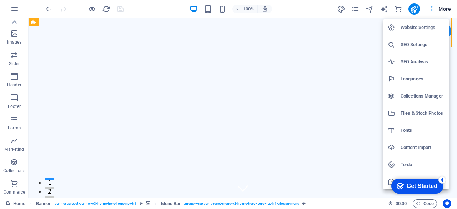
click at [417, 27] on h6 "Website Settings" at bounding box center [423, 27] width 44 height 9
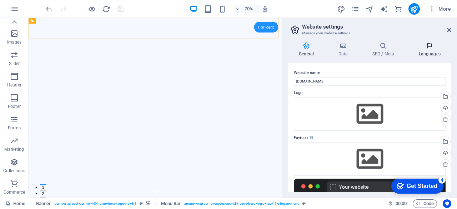
click at [448, 49] on h4 "Languages" at bounding box center [430, 49] width 44 height 15
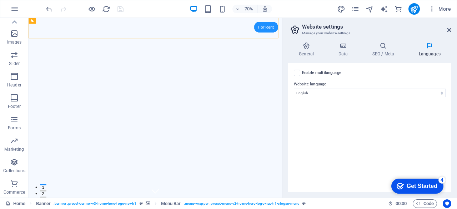
click at [453, 68] on div "General Data SEO / Meta Languages Website name jmttour.com Logo Drag files here…" at bounding box center [369, 116] width 175 height 161
click at [447, 70] on div "Enable multilanguage To disable multilanguage delete all languages until only o…" at bounding box center [369, 127] width 163 height 129
click at [308, 45] on icon at bounding box center [306, 45] width 36 height 7
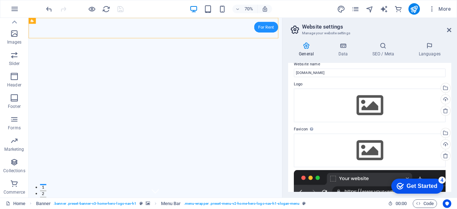
scroll to position [0, 0]
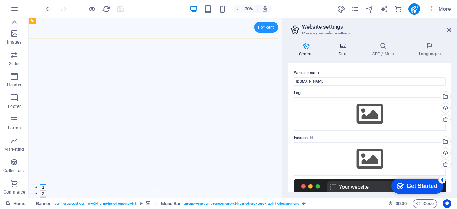
click at [345, 46] on icon at bounding box center [342, 45] width 31 height 7
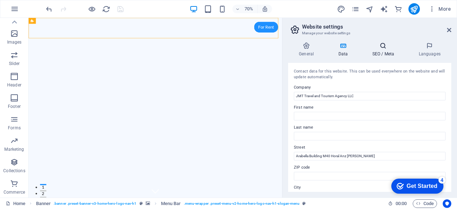
click at [387, 52] on h4 "SEO / Meta" at bounding box center [384, 49] width 46 height 15
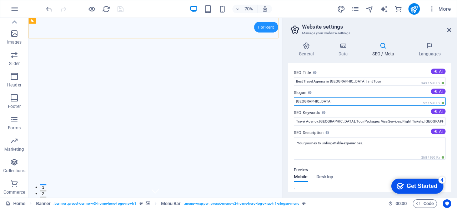
click at [379, 103] on input "Berlin" at bounding box center [370, 101] width 152 height 9
type input "B"
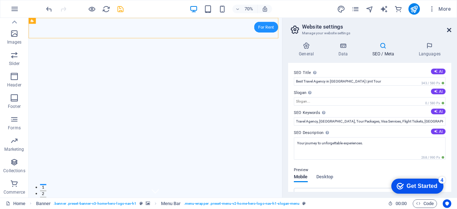
click at [449, 29] on icon at bounding box center [449, 30] width 4 height 6
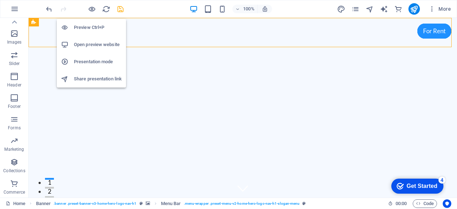
click at [99, 29] on h6 "Preview Ctrl+P" at bounding box center [98, 27] width 48 height 9
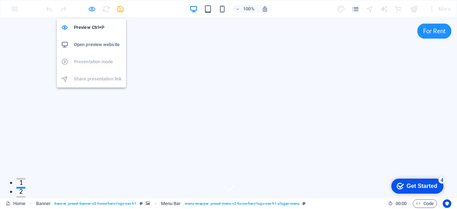
click at [91, 10] on icon "button" at bounding box center [92, 9] width 8 height 8
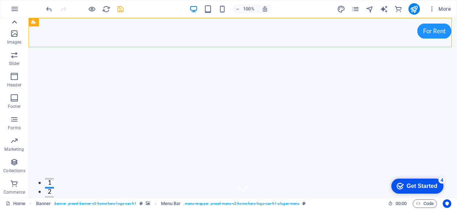
click at [18, 22] on icon at bounding box center [14, 22] width 10 height 10
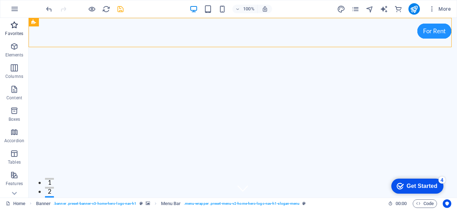
click at [14, 31] on p "Favorites" at bounding box center [14, 34] width 18 height 6
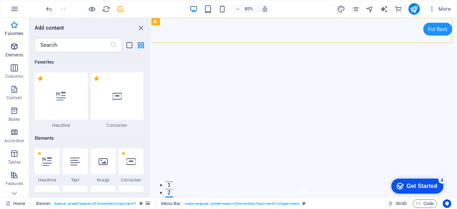
click at [16, 53] on p "Elements" at bounding box center [14, 55] width 18 height 6
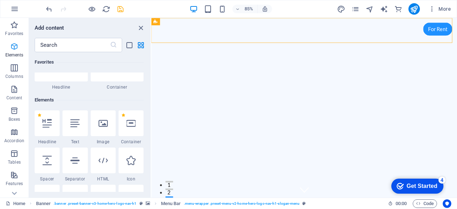
scroll to position [76, 0]
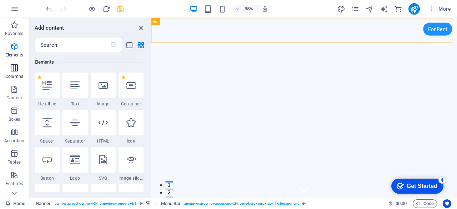
click at [13, 70] on icon "button" at bounding box center [14, 68] width 9 height 9
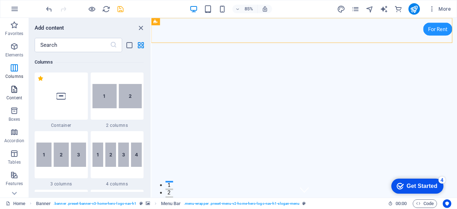
click at [15, 90] on icon "button" at bounding box center [14, 89] width 9 height 9
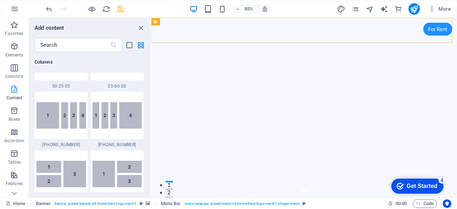
scroll to position [1249, 0]
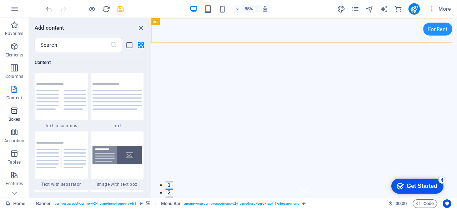
click at [16, 115] on icon "button" at bounding box center [14, 110] width 9 height 9
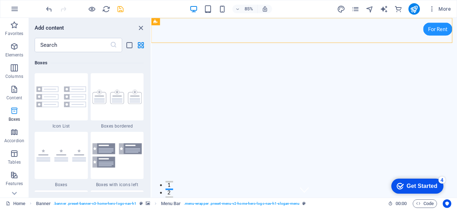
scroll to position [1970, 0]
click at [13, 135] on icon "button" at bounding box center [14, 132] width 9 height 9
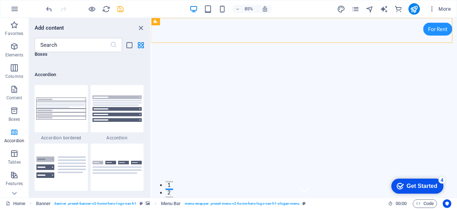
scroll to position [2280, 0]
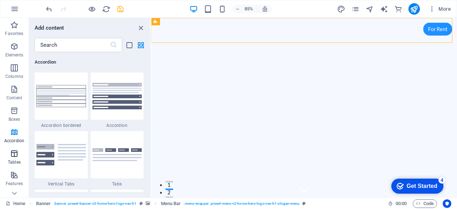
click at [14, 154] on icon "button" at bounding box center [14, 153] width 9 height 9
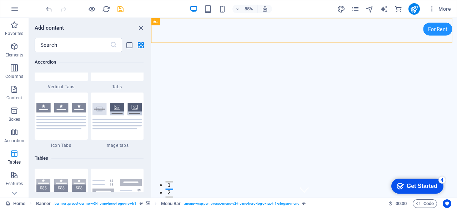
scroll to position [2473, 0]
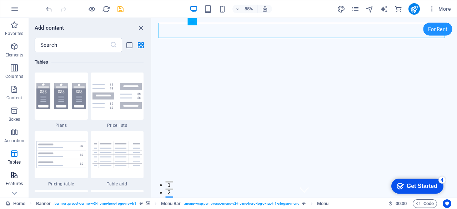
click at [17, 177] on icon "button" at bounding box center [14, 175] width 9 height 9
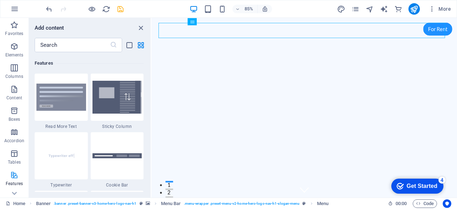
scroll to position [2783, 0]
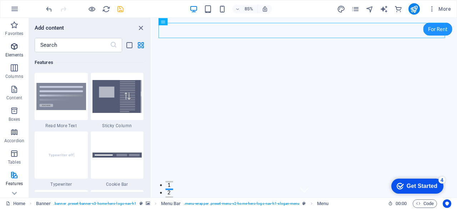
click at [14, 47] on icon "button" at bounding box center [14, 46] width 9 height 9
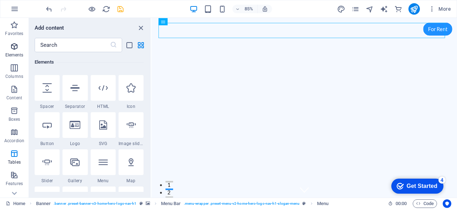
scroll to position [76, 0]
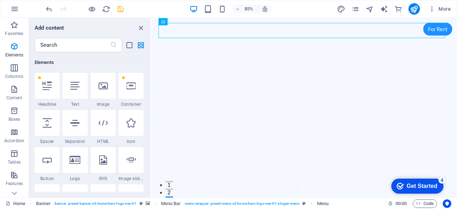
click at [407, 183] on div "Get Started" at bounding box center [422, 186] width 31 height 6
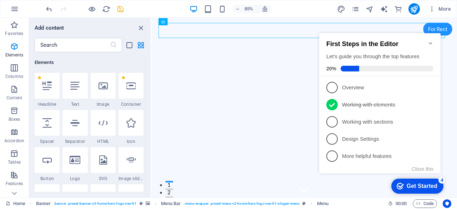
click at [431, 40] on icon "Minimize checklist" at bounding box center [431, 43] width 6 height 6
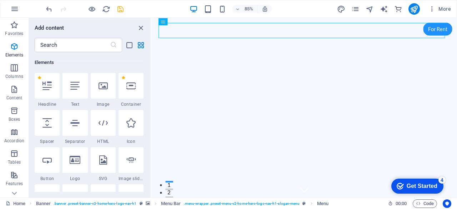
click at [412, 185] on div "Get Started" at bounding box center [422, 186] width 31 height 6
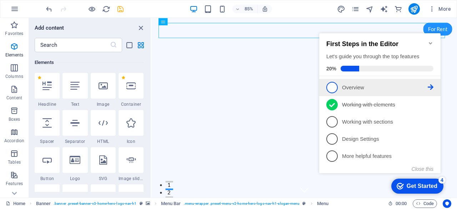
click at [334, 86] on span "1" at bounding box center [331, 87] width 11 height 11
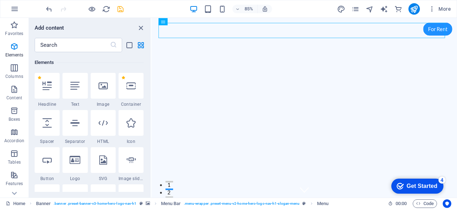
click at [411, 184] on div "Get Started" at bounding box center [422, 186] width 31 height 6
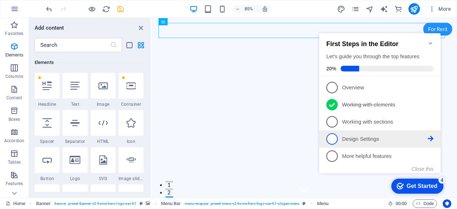
click at [333, 138] on span "4" at bounding box center [331, 138] width 11 height 11
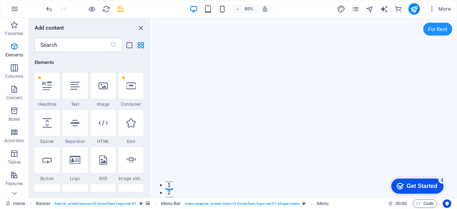
scroll to position [185, 0]
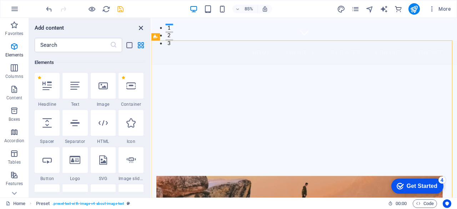
click at [141, 27] on icon "close panel" at bounding box center [141, 28] width 8 height 8
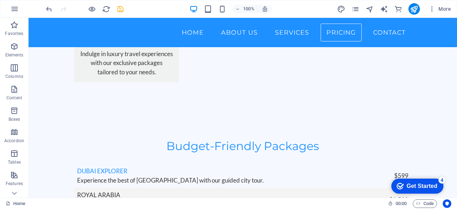
scroll to position [1660, 0]
click at [293, 31] on nav "Home About Us Services Pricing Contact" at bounding box center [242, 33] width 337 height 18
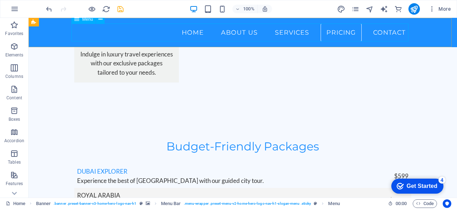
click at [390, 32] on nav "Home About Us Services Pricing Contact" at bounding box center [242, 33] width 337 height 18
click at [77, 49] on icon at bounding box center [76, 47] width 5 height 9
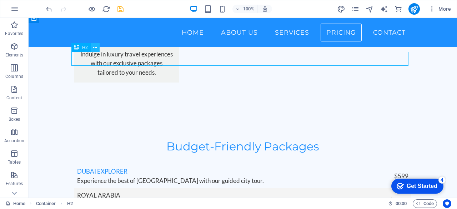
click at [96, 47] on icon at bounding box center [95, 47] width 4 height 7
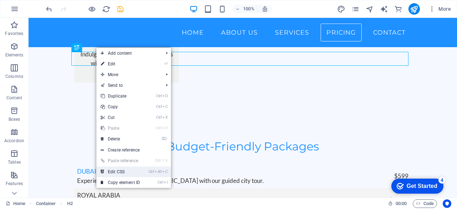
click at [123, 169] on link "Ctrl Alt C Edit CSS" at bounding box center [120, 171] width 48 height 11
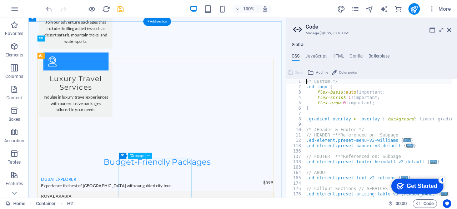
scroll to position [1737, 0]
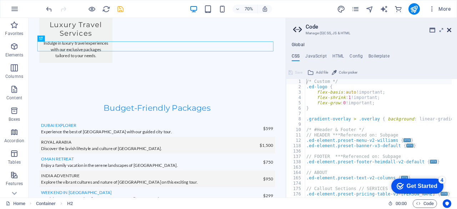
click at [451, 30] on icon at bounding box center [449, 30] width 4 height 6
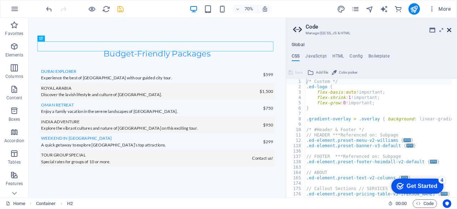
scroll to position [1660, 0]
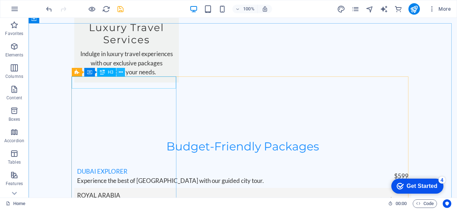
click at [122, 70] on icon at bounding box center [121, 72] width 4 height 7
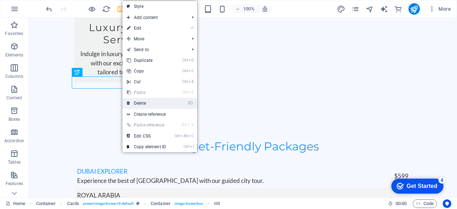
click at [141, 100] on link "⌦ Delete" at bounding box center [146, 103] width 48 height 11
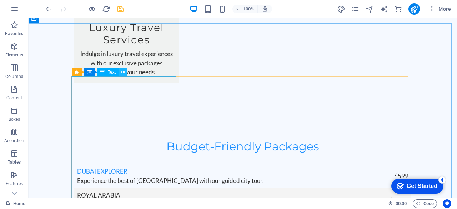
click at [125, 72] on button at bounding box center [123, 72] width 9 height 9
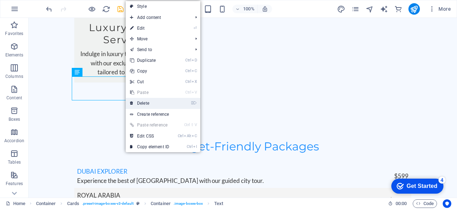
click at [151, 100] on link "⌦ Delete" at bounding box center [150, 103] width 48 height 11
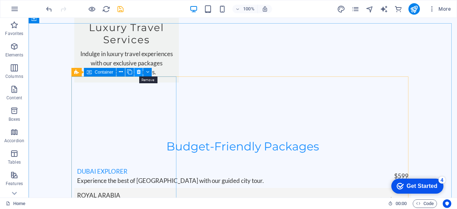
click at [139, 72] on icon at bounding box center [139, 71] width 4 height 7
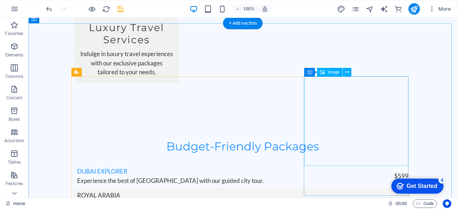
click at [343, 72] on icon at bounding box center [343, 72] width 4 height 7
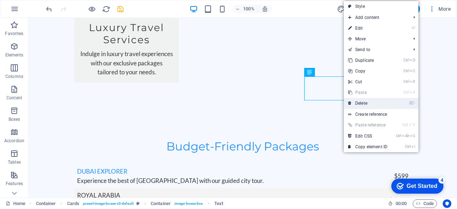
click at [364, 100] on link "⌦ Delete" at bounding box center [368, 103] width 48 height 11
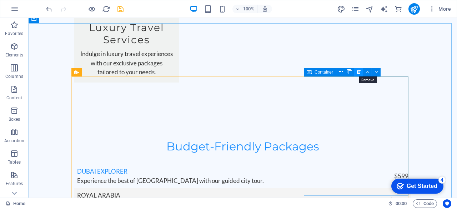
click at [359, 71] on icon at bounding box center [359, 71] width 4 height 7
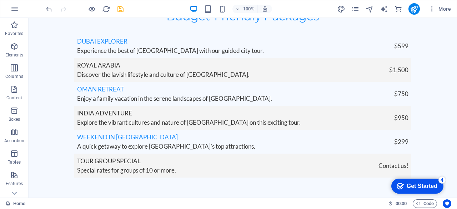
scroll to position [1798, 0]
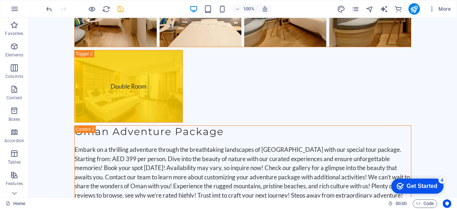
scroll to position [4022, 0]
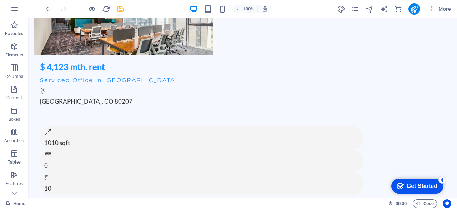
scroll to position [5029, 0]
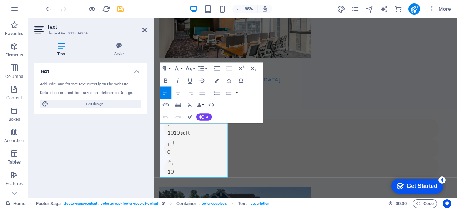
scroll to position [5046, 0]
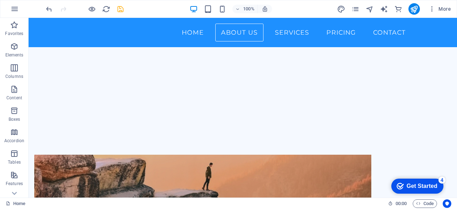
scroll to position [195, 0]
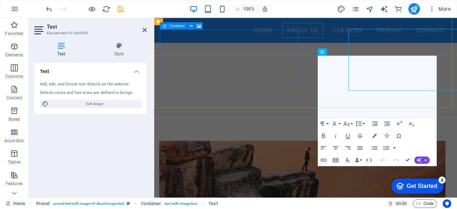
scroll to position [226, 0]
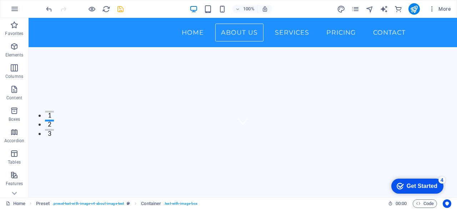
scroll to position [0, 0]
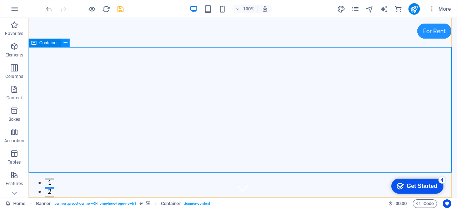
click at [66, 42] on icon at bounding box center [66, 42] width 4 height 7
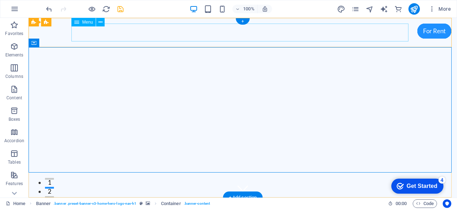
click at [340, 203] on nav "Home About Us Services Pricing Contact" at bounding box center [242, 212] width 337 height 18
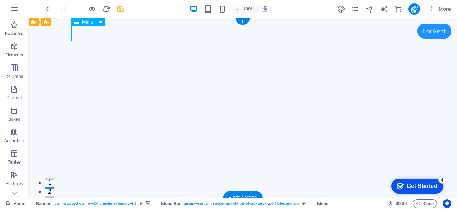
click at [193, 203] on nav "Home About Us Services Pricing Contact" at bounding box center [242, 212] width 337 height 18
click at [243, 21] on div "+" at bounding box center [243, 21] width 14 height 6
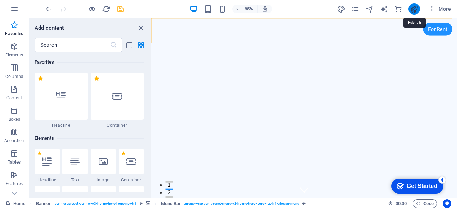
click at [416, 9] on icon "publish" at bounding box center [414, 9] width 8 height 8
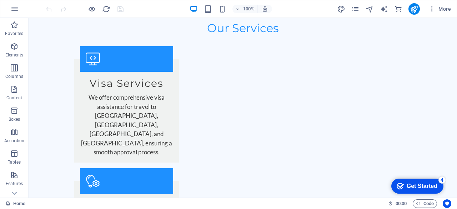
scroll to position [1101, 0]
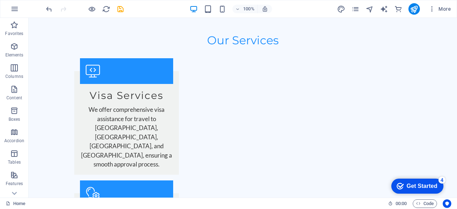
scroll to position [1064, 0]
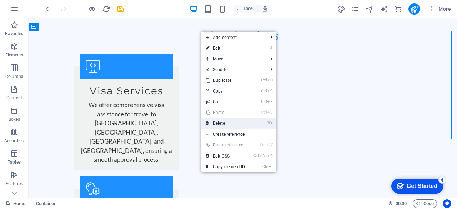
click at [224, 120] on link "⌦ Delete" at bounding box center [225, 123] width 48 height 11
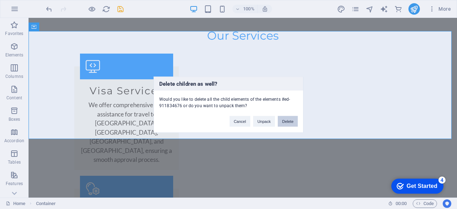
click at [288, 122] on button "Delete" at bounding box center [288, 121] width 20 height 11
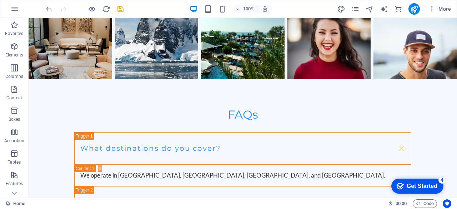
scroll to position [2701, 0]
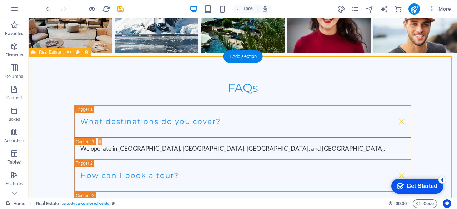
click at [68, 53] on icon at bounding box center [69, 52] width 4 height 7
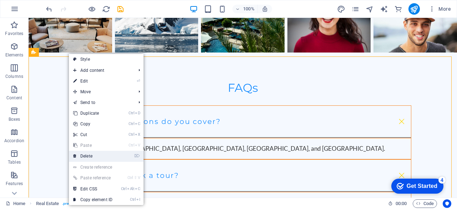
click at [87, 153] on link "⌦ Delete" at bounding box center [93, 156] width 48 height 11
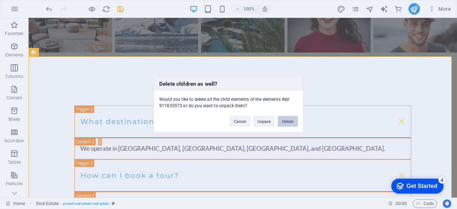
click at [288, 117] on button "Delete" at bounding box center [288, 121] width 20 height 11
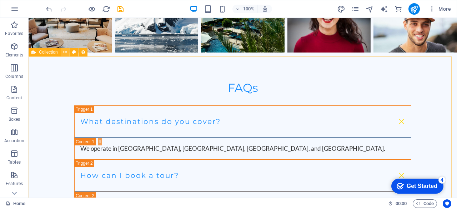
click at [66, 52] on icon at bounding box center [65, 52] width 4 height 7
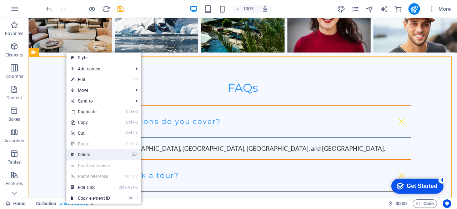
click at [98, 150] on link "⌦ Delete" at bounding box center [90, 154] width 48 height 11
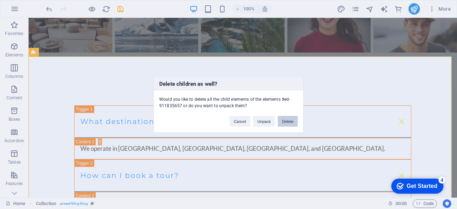
click at [291, 119] on button "Delete" at bounding box center [288, 121] width 20 height 11
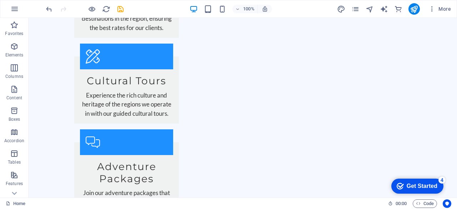
scroll to position [1433, 0]
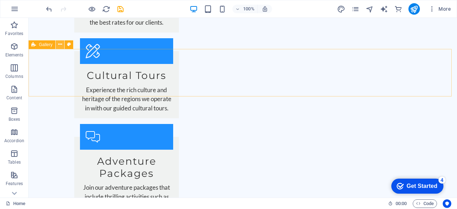
click at [60, 44] on icon at bounding box center [60, 44] width 4 height 7
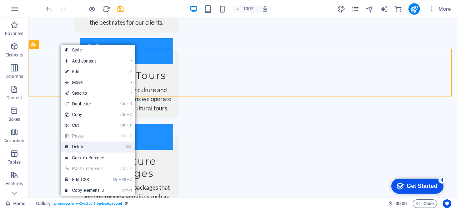
click at [82, 147] on link "⌦ Delete" at bounding box center [85, 146] width 48 height 11
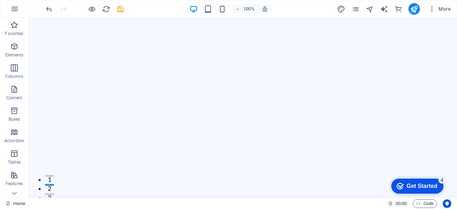
scroll to position [0, 0]
click at [414, 9] on icon "publish" at bounding box center [414, 9] width 8 height 8
